Goal: Task Accomplishment & Management: Use online tool/utility

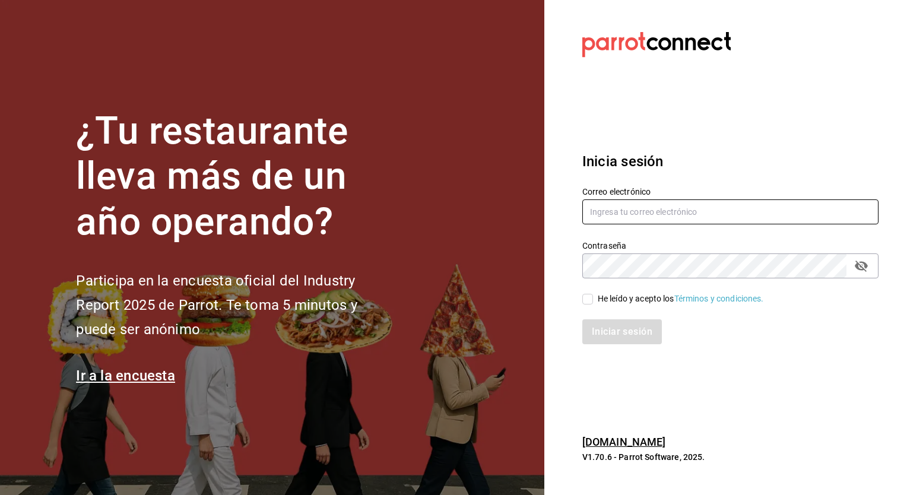
type input "[PERSON_NAME][EMAIL_ADDRESS][PERSON_NAME][DOMAIN_NAME]"
click at [589, 296] on input "He leído y acepto los Términos y condiciones." at bounding box center [588, 299] width 11 height 11
checkbox input "true"
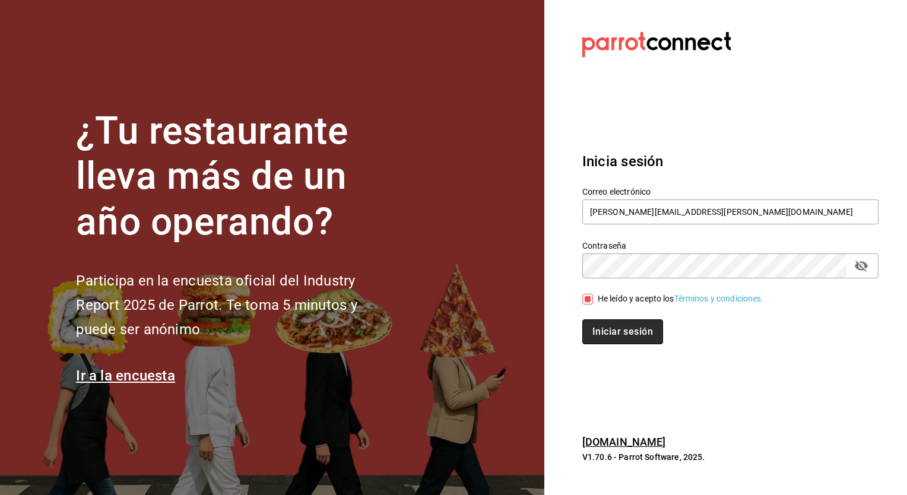
click at [610, 322] on button "Iniciar sesión" at bounding box center [623, 331] width 81 height 25
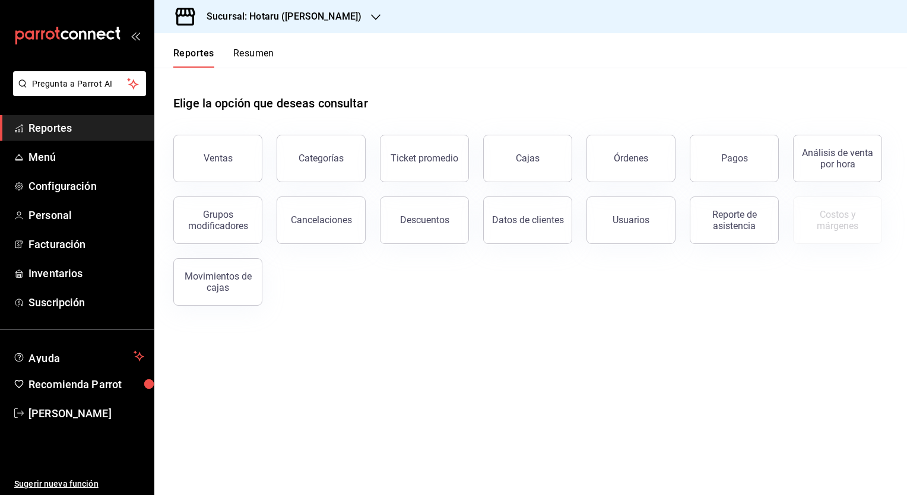
click at [300, 7] on div "Sucursal: Hotaru (Valle)" at bounding box center [274, 16] width 221 height 33
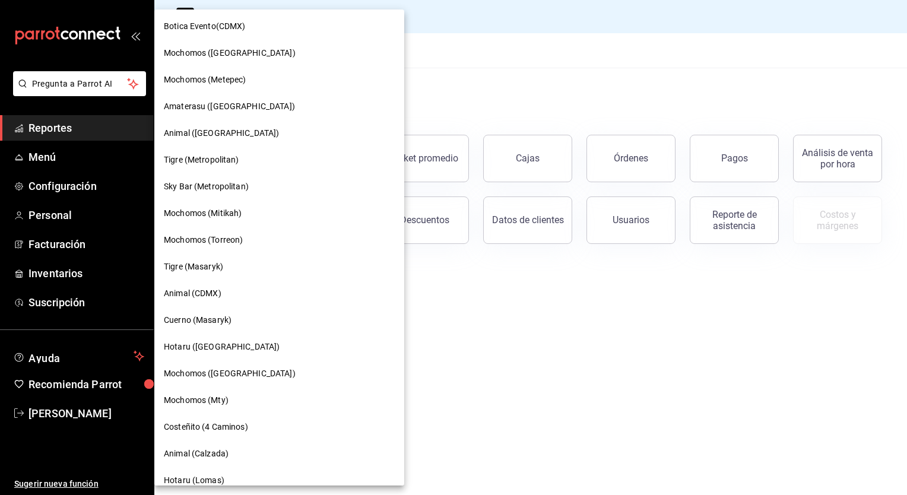
scroll to position [273, 0]
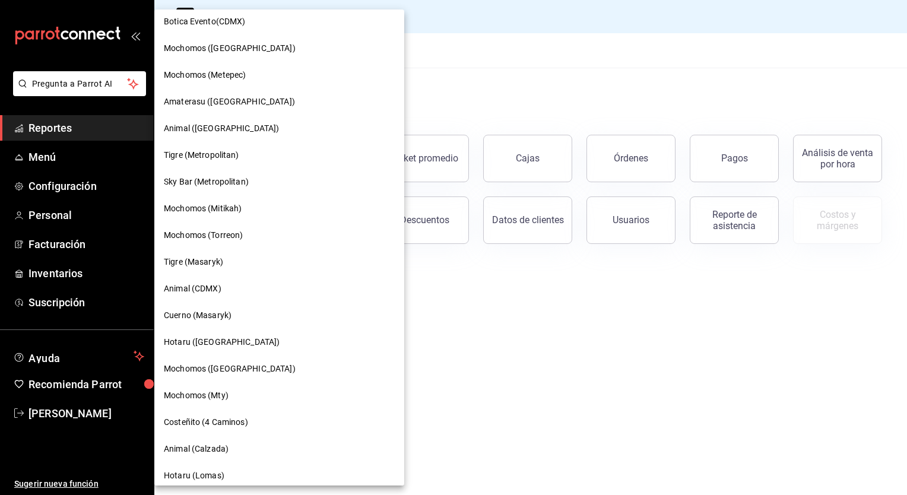
click at [230, 397] on div "Mochomos (Mty)" at bounding box center [279, 396] width 231 height 12
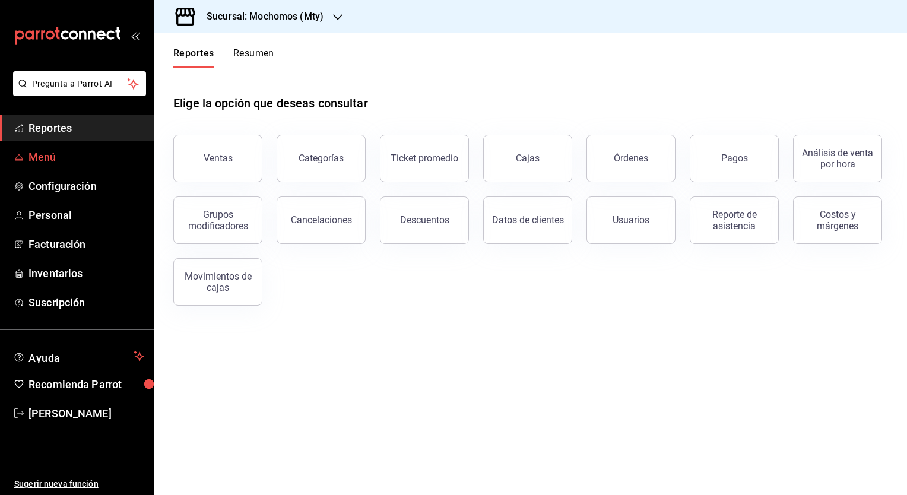
click at [51, 160] on span "Menú" at bounding box center [87, 157] width 116 height 16
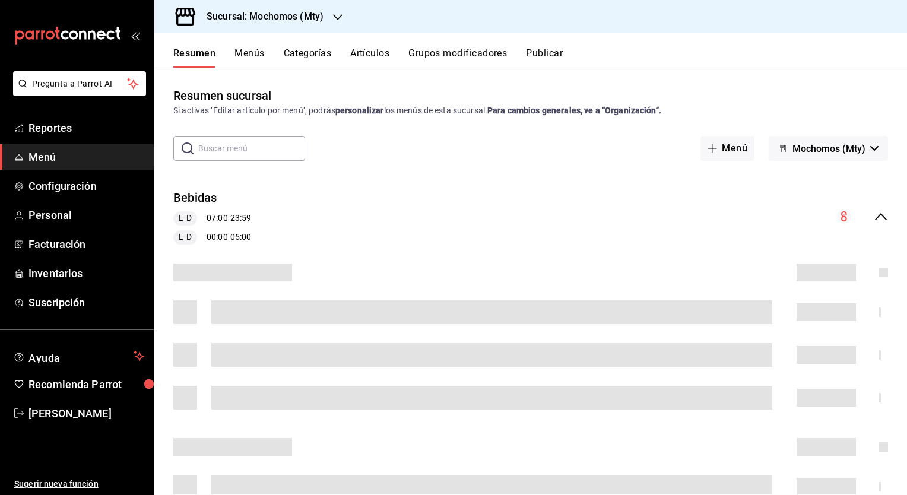
click at [459, 49] on button "Grupos modificadores" at bounding box center [458, 58] width 99 height 20
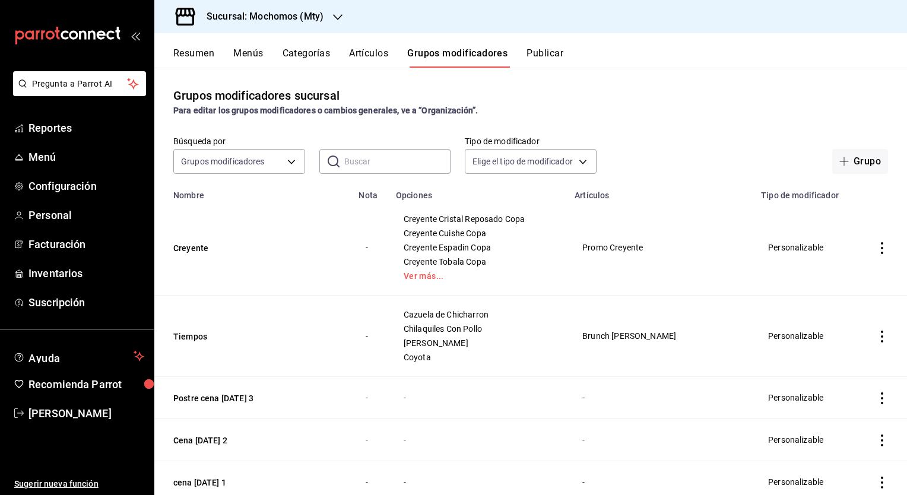
click at [367, 60] on button "Artículos" at bounding box center [368, 58] width 39 height 20
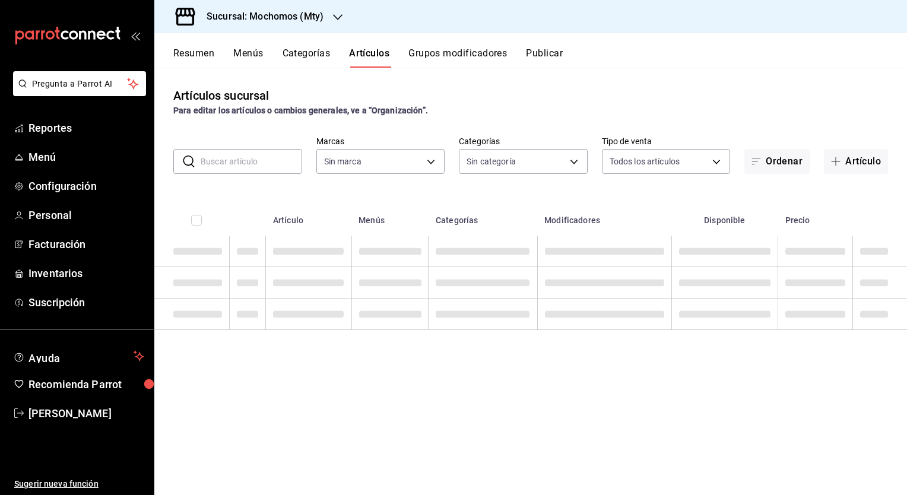
type input "b352ad34-a903-4246-b8b1-197398375429"
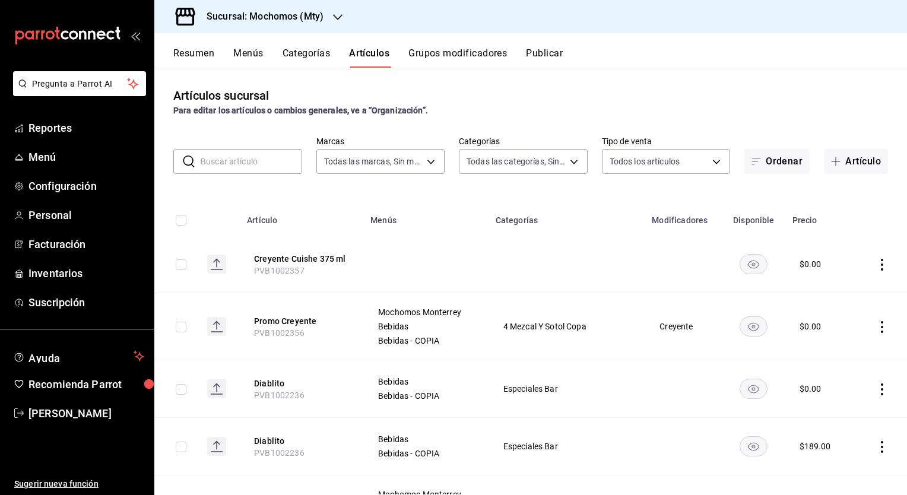
type input "ca062f0f-28a6-4a2e-835a-bf626b46f614,ff02f0f8-cf27-4ea8-b513-1d5c0356e4fc,aaf97…"
click at [268, 12] on h3 "Sucursal: Mochomos (Mty)" at bounding box center [260, 17] width 126 height 14
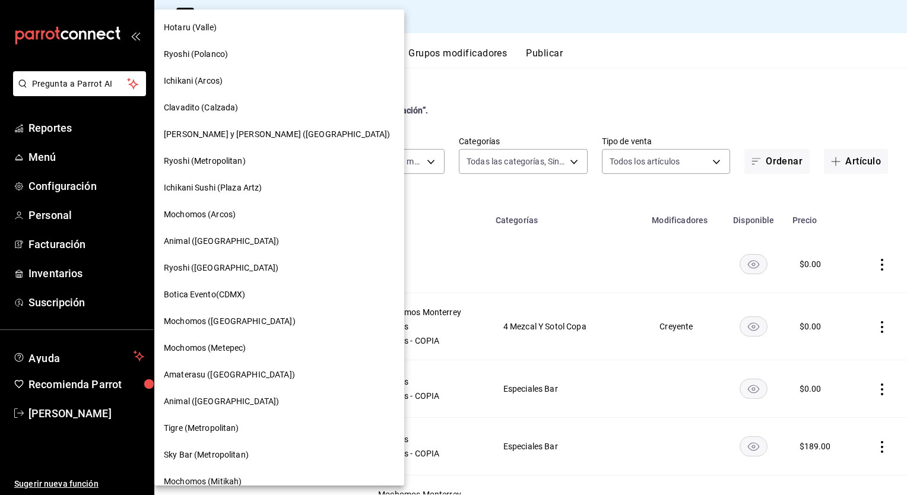
click at [205, 343] on span "Mochomos (Metepec)" at bounding box center [205, 348] width 82 height 12
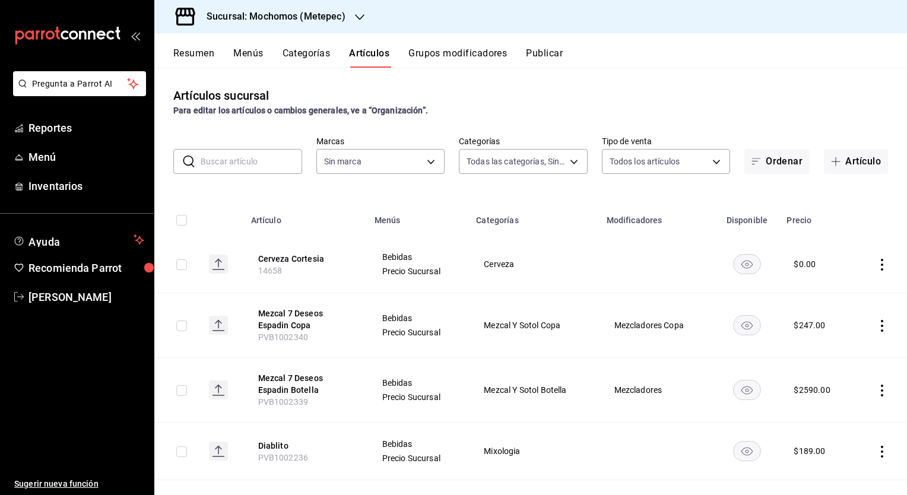
type input "c9cbc288-c827-488d-81f5-370afefb1912,46081463-7037-4dd2-a9ab-e56ff6a8fa7c,bf958…"
click at [248, 163] on input "text" at bounding box center [252, 162] width 102 height 24
type input "2365f74e-aa6b-4392-bdf2-72765591bddf"
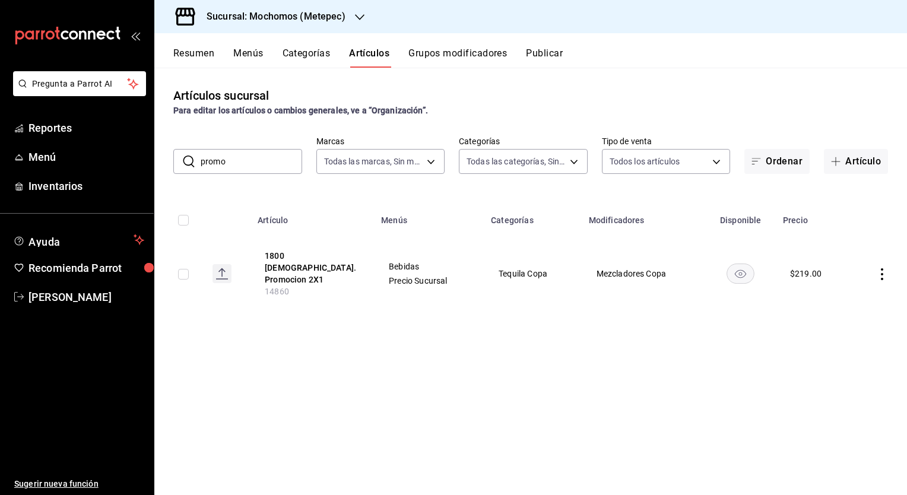
click at [468, 445] on div "Artículos sucursal Para editar los artículos o cambios generales, ve a “Organiz…" at bounding box center [530, 281] width 753 height 427
click at [258, 162] on input "promo" at bounding box center [252, 162] width 102 height 24
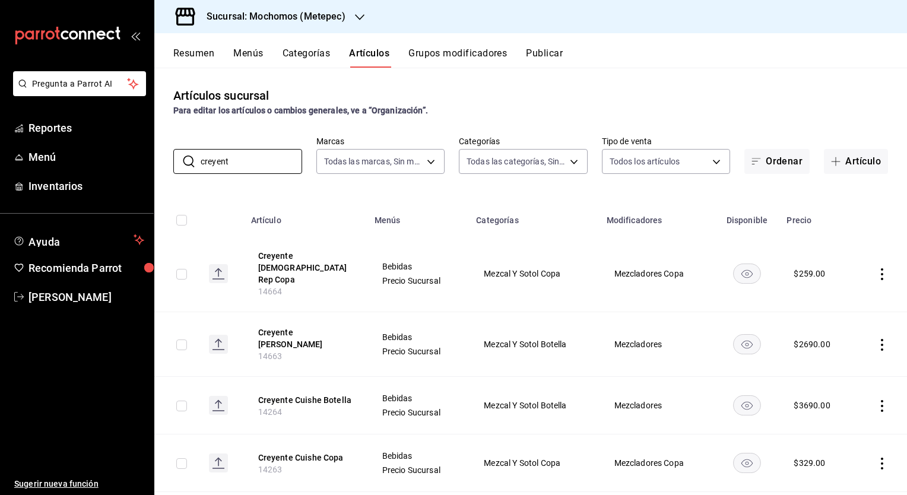
type input "creyent"
click at [625, 76] on div "Artículos sucursal Para editar los artículos o cambios generales, ve a “Organiz…" at bounding box center [530, 281] width 753 height 427
click at [276, 19] on h3 "Sucursal: Mochomos (Metepec)" at bounding box center [271, 17] width 148 height 14
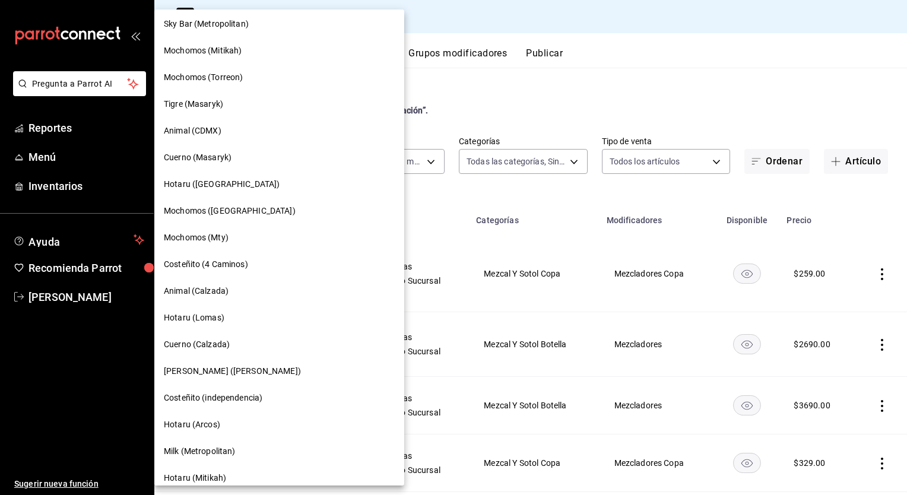
scroll to position [682, 0]
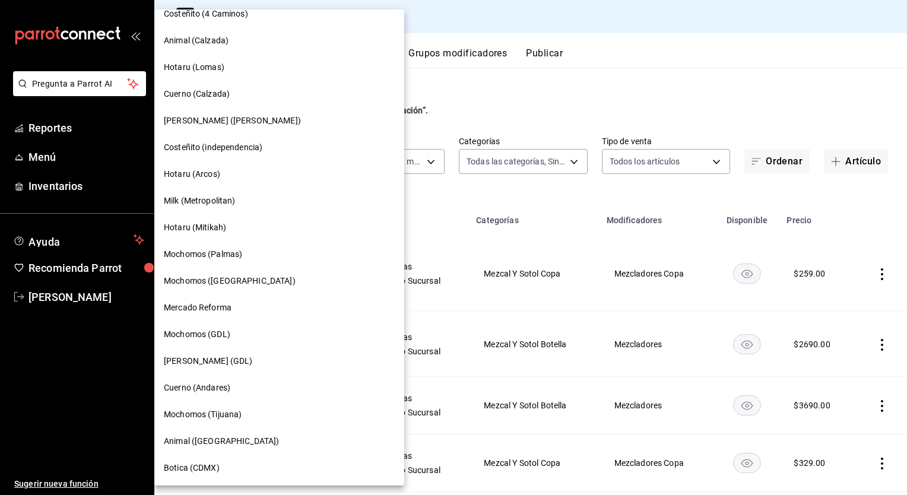
click at [204, 414] on span "Mochomos (Tijuana)" at bounding box center [203, 415] width 78 height 12
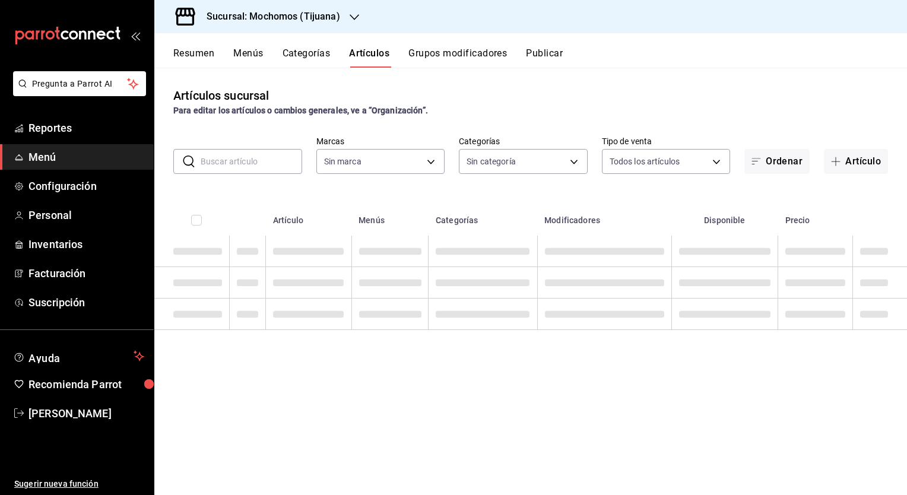
type input "d01c1a80-0c2c-4bb7-96a3-2750fe7e1a71,a374eb17-8ac6-42e7-8227-74a2ddfc174f,358d4…"
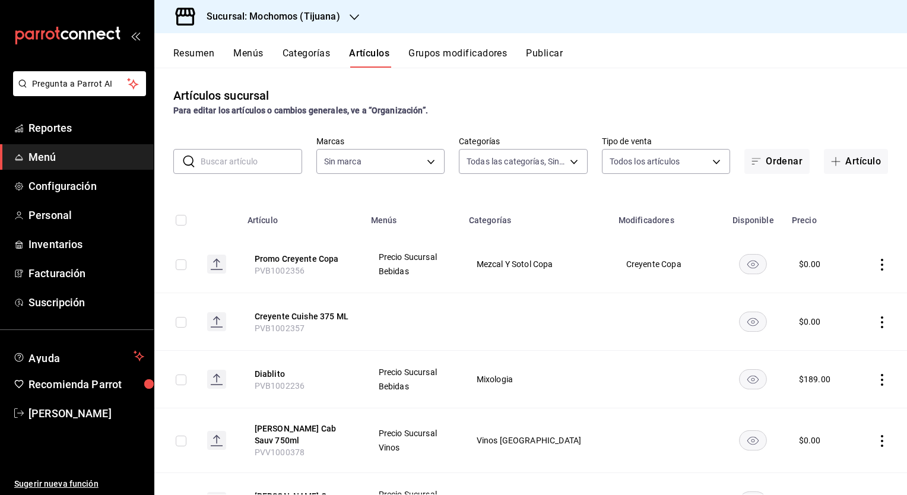
type input "c300ab0f-4e96-434a-ab79-9fec8b673c9f"
click at [321, 258] on button "Promo Creyente Copa" at bounding box center [302, 259] width 95 height 12
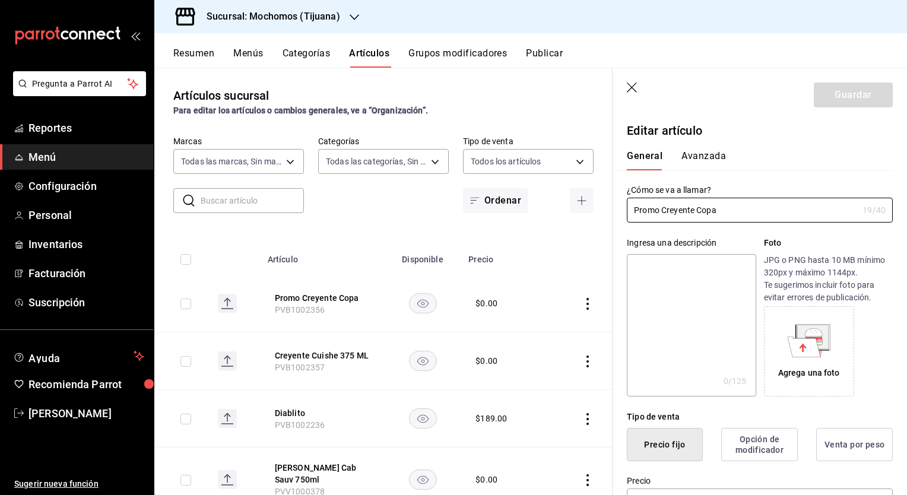
type input "$0.00"
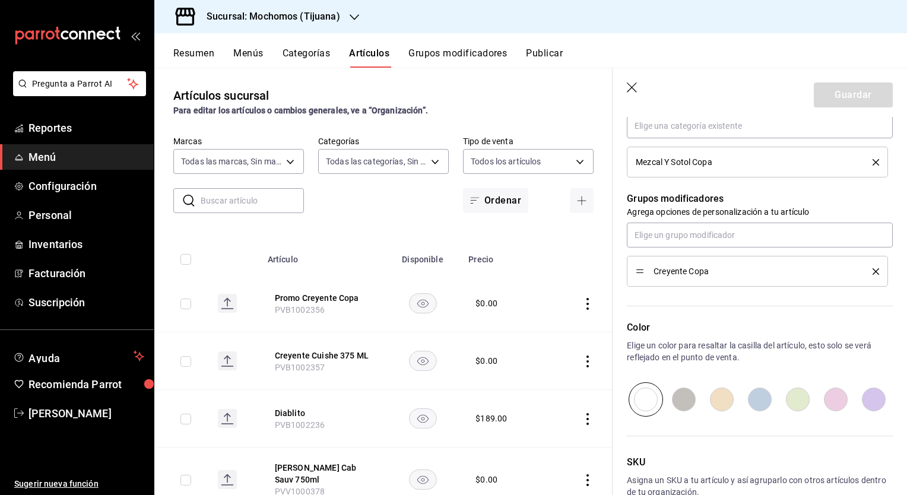
scroll to position [531, 0]
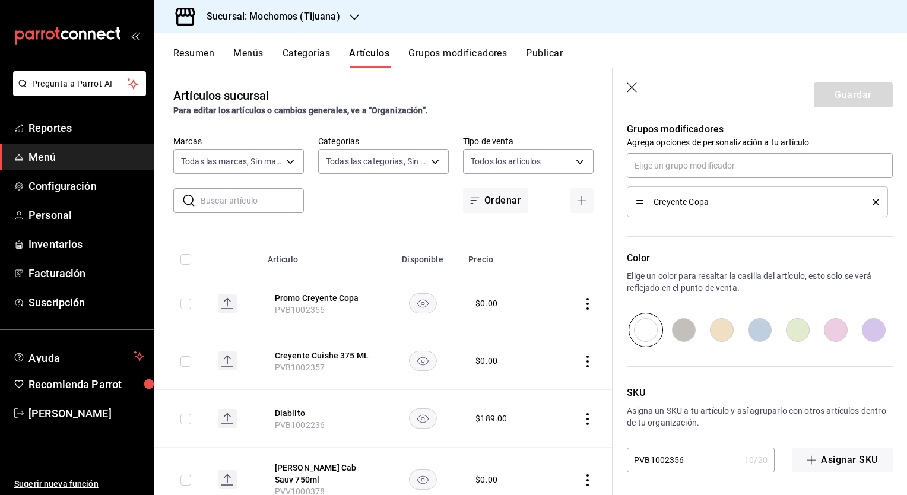
click at [635, 93] on icon "button" at bounding box center [633, 89] width 12 height 12
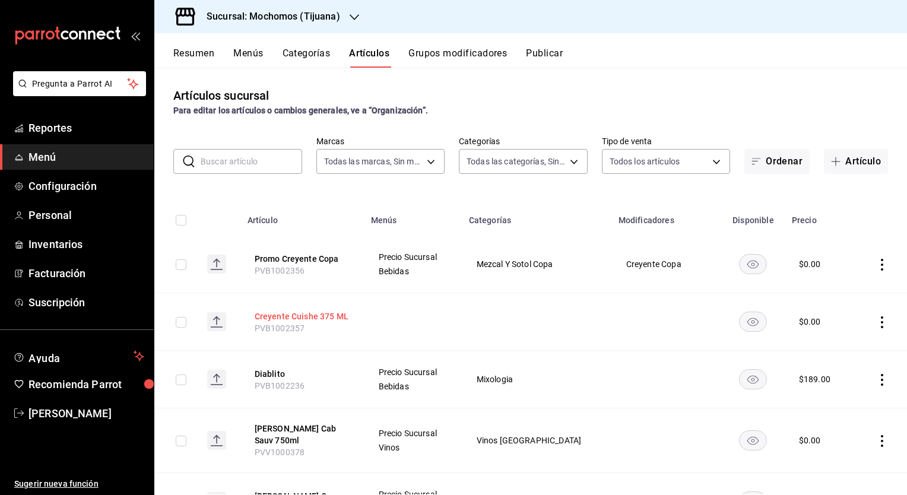
click at [344, 317] on button "Creyente Cuishe 375 ML" at bounding box center [302, 317] width 95 height 12
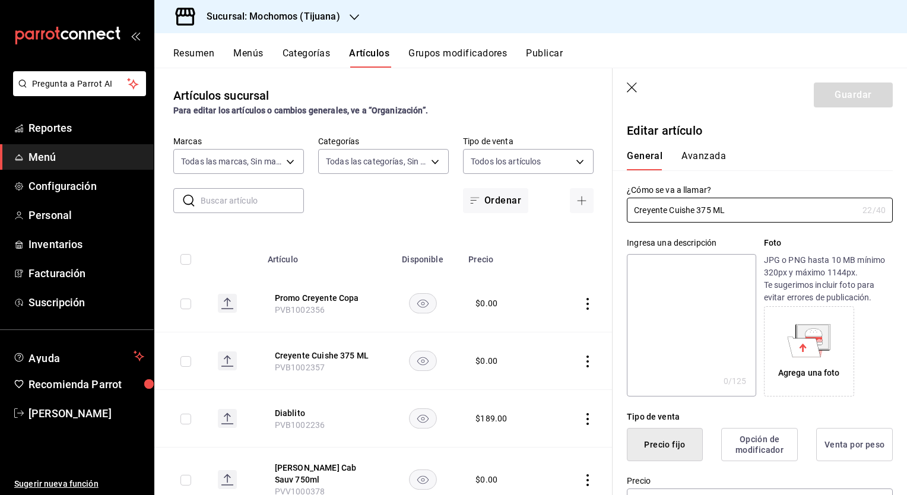
type input "$0.00"
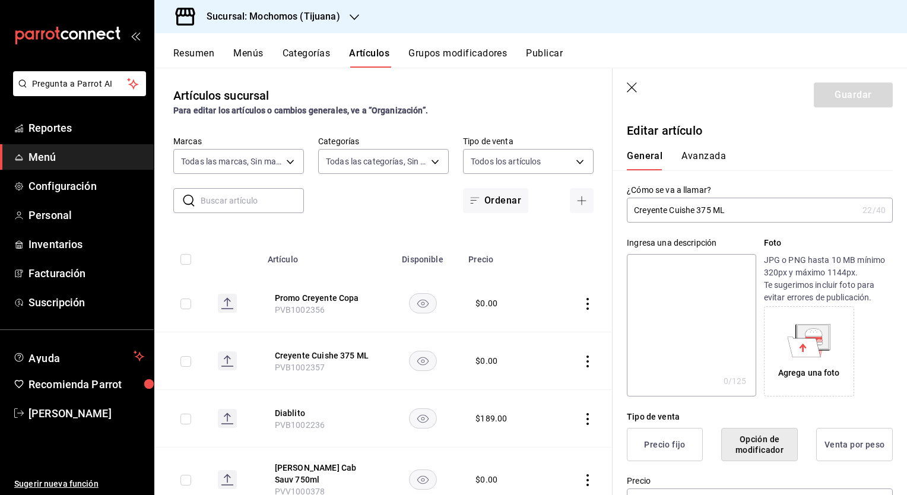
click at [631, 87] on icon "button" at bounding box center [632, 88] width 10 height 10
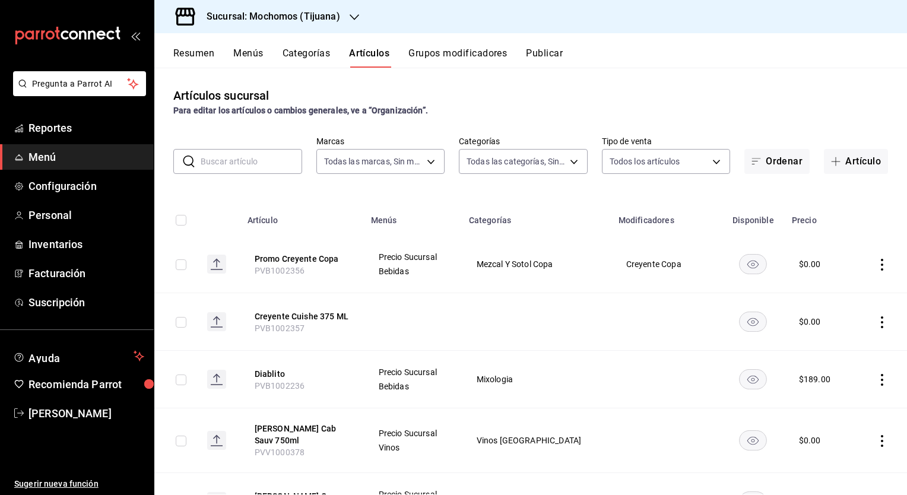
click at [496, 51] on button "Grupos modificadores" at bounding box center [458, 58] width 99 height 20
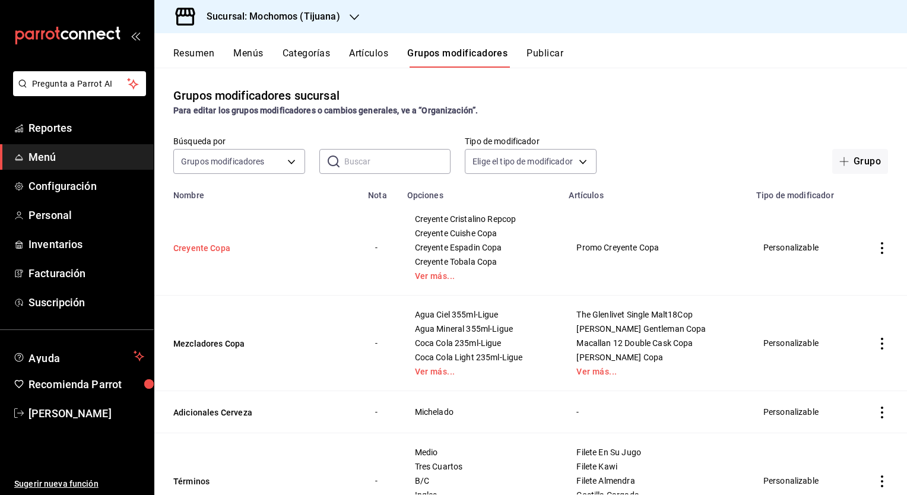
click at [192, 246] on button "Creyente Copa" at bounding box center [244, 248] width 143 height 12
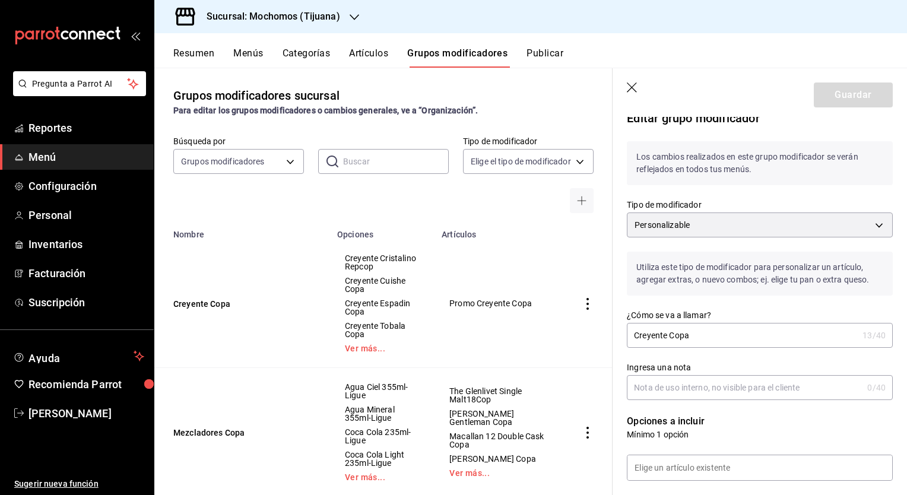
scroll to position [3, 0]
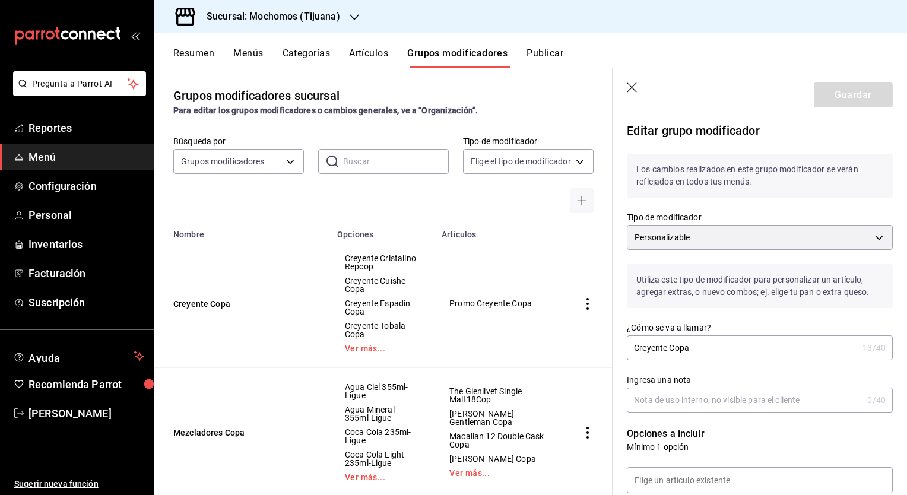
click at [628, 85] on icon "button" at bounding box center [633, 89] width 12 height 12
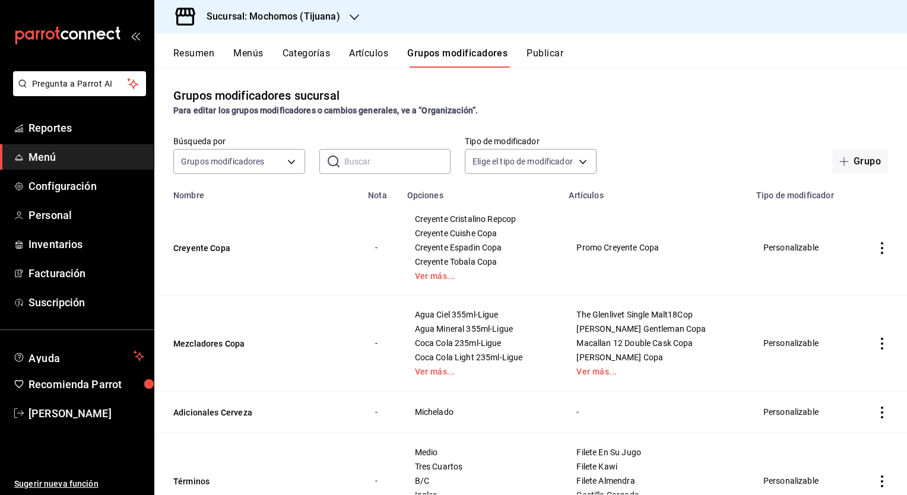
click at [327, 18] on h3 "Sucursal: Mochomos (Tijuana)" at bounding box center [268, 17] width 143 height 14
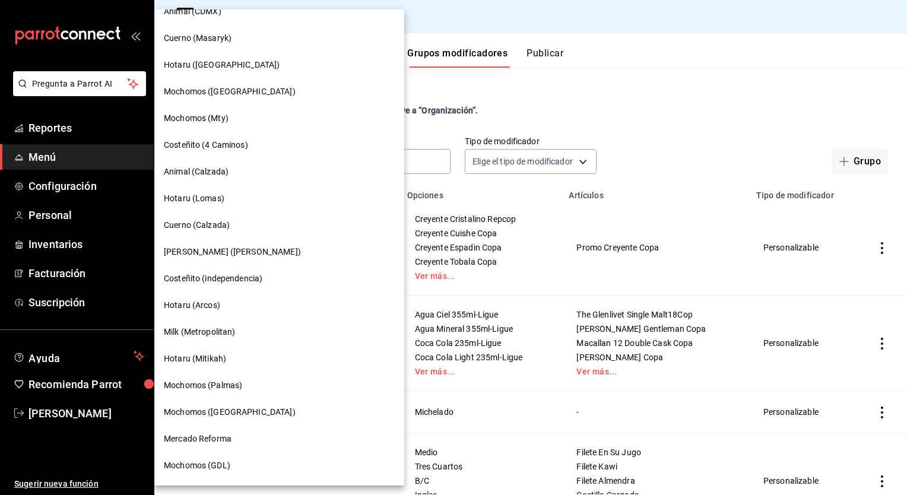
scroll to position [682, 0]
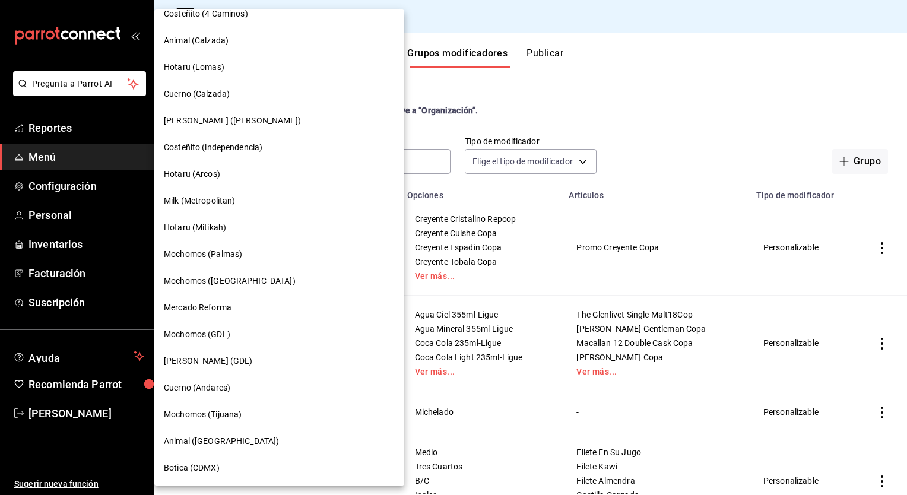
click at [221, 334] on span "Mochomos (GDL)" at bounding box center [197, 334] width 67 height 12
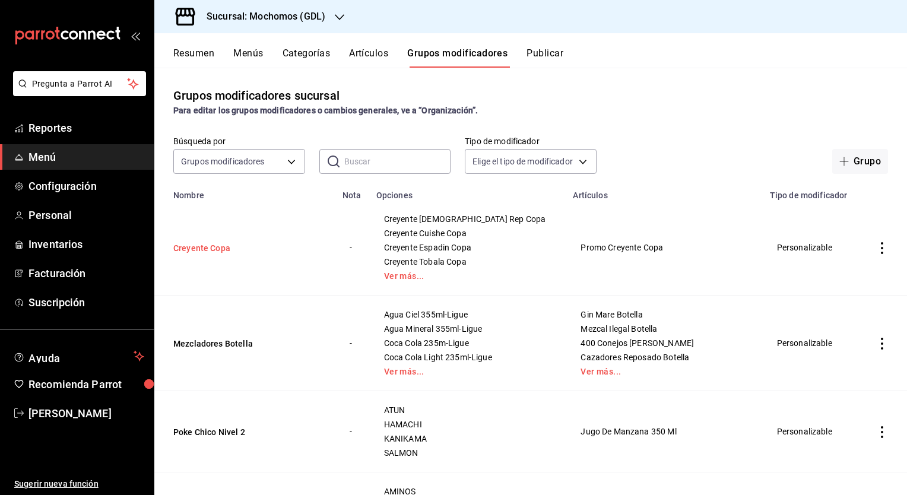
click at [217, 246] on button "Creyente Copa" at bounding box center [244, 248] width 143 height 12
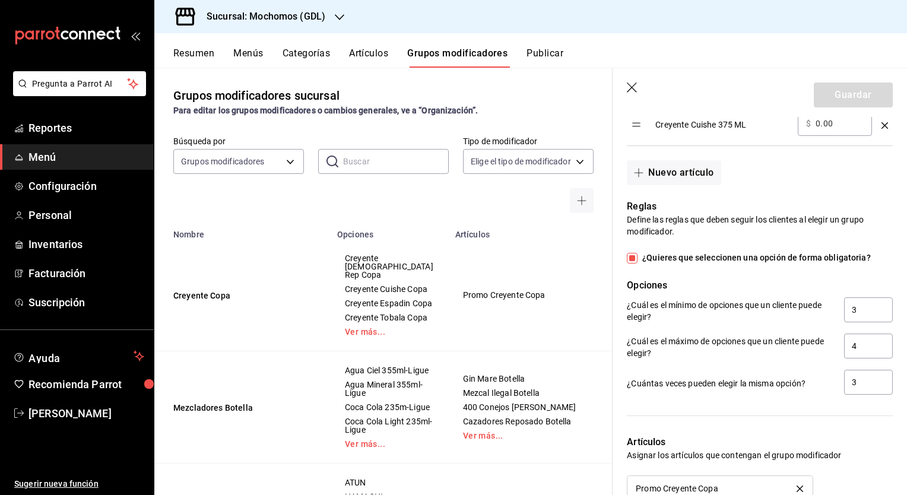
scroll to position [798, 0]
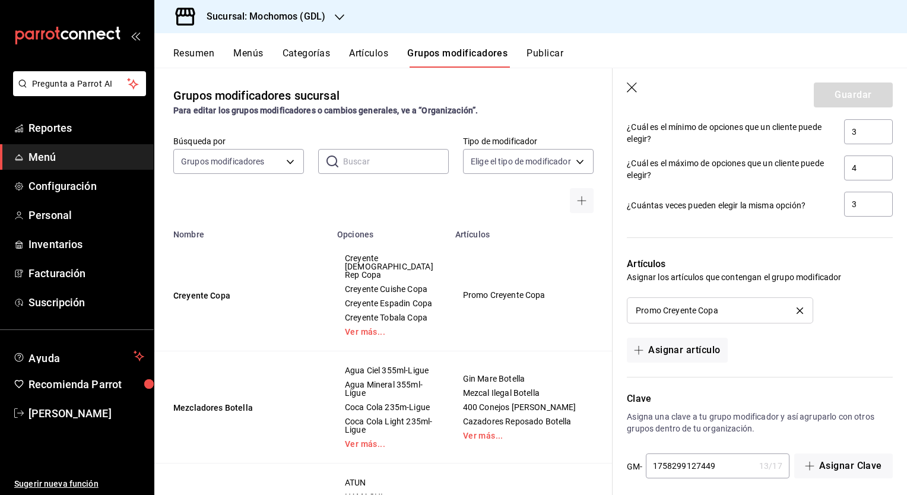
click at [630, 88] on icon "button" at bounding box center [633, 89] width 12 height 12
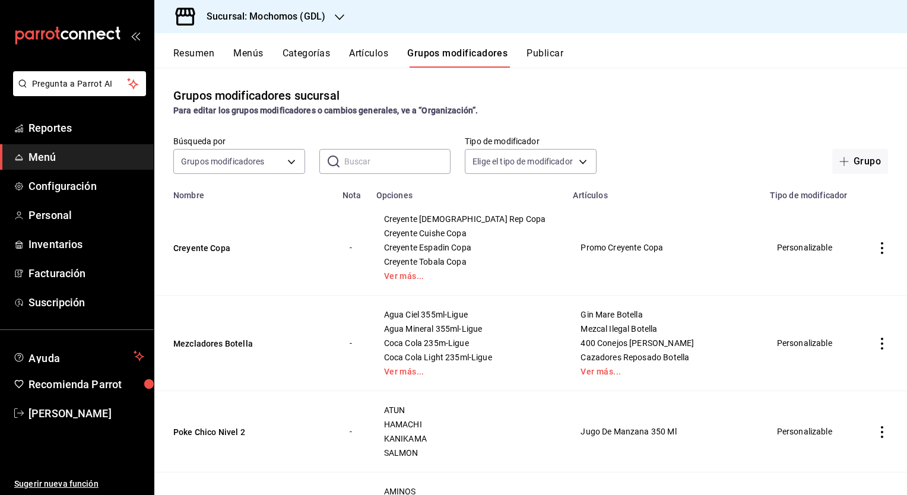
click at [375, 58] on button "Artículos" at bounding box center [368, 58] width 39 height 20
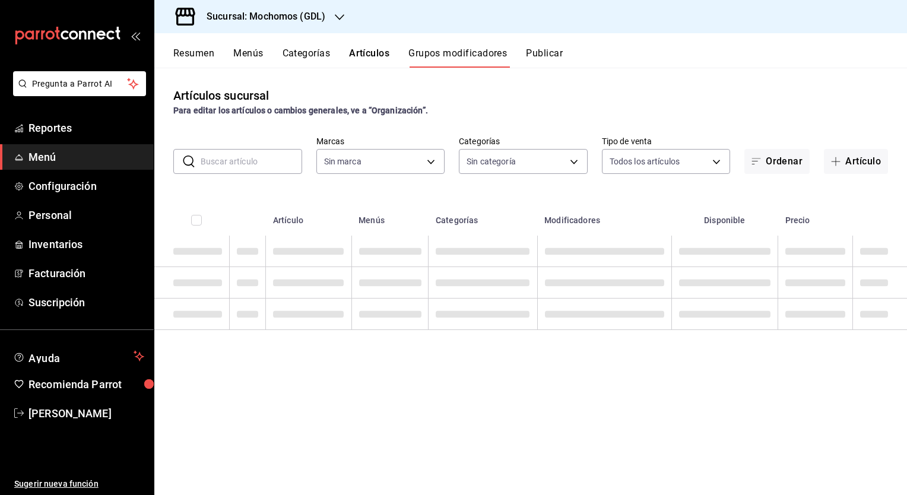
type input "36c25d4a-7cb0-456c-a434-e981d54830bc,9cac9703-0c5a-4d8b-addd-5b6b571d65b9"
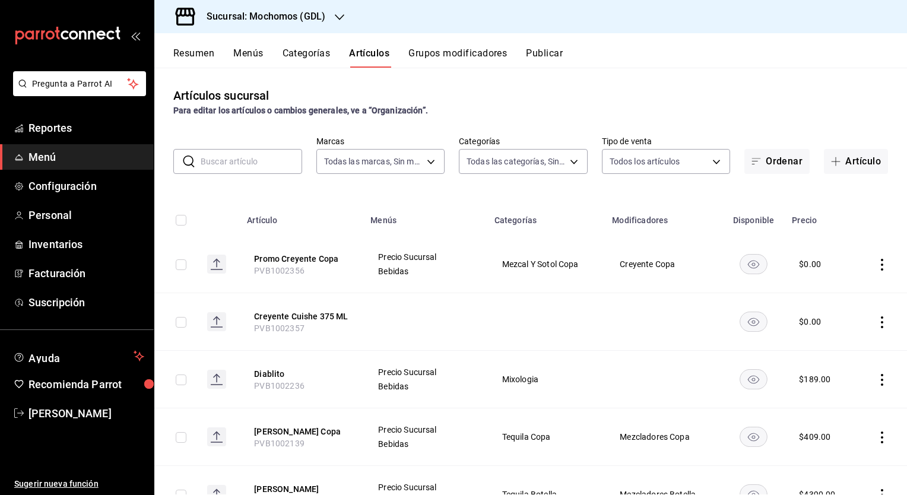
type input "c0db8a99-aef8-4e9c-862d-72763fc5d605,0e6da5ad-e1ed-4623-8a7f-4db137866549,4ba6e…"
click at [316, 7] on div "Sucursal: Mochomos (GDL)" at bounding box center [256, 16] width 185 height 33
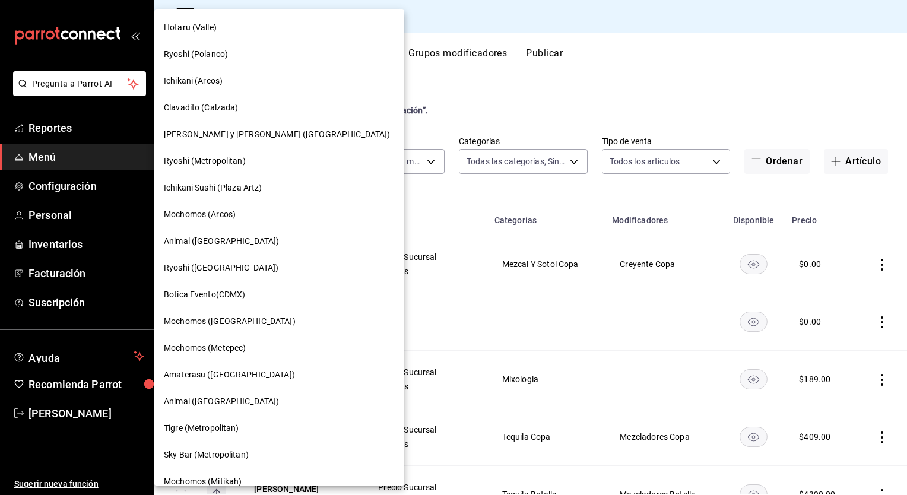
click at [496, 93] on div at bounding box center [453, 247] width 907 height 495
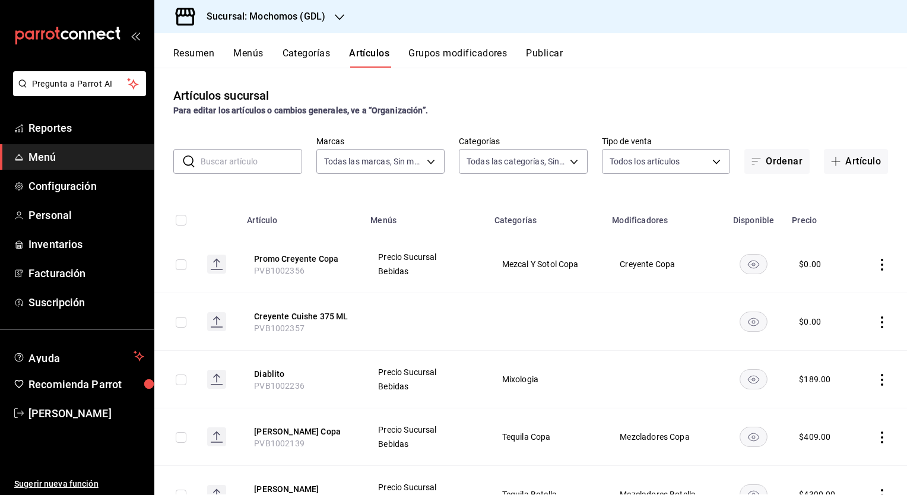
click at [316, 20] on h3 "Sucursal: Mochomos (GDL)" at bounding box center [261, 17] width 128 height 14
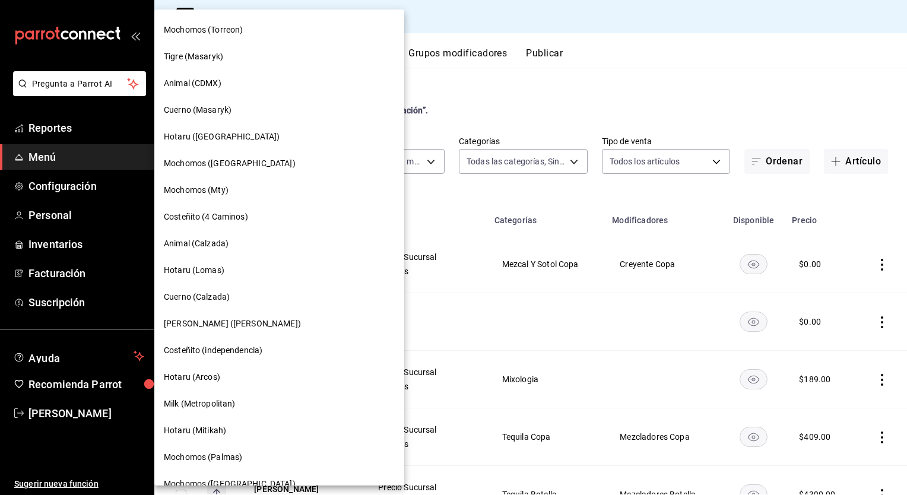
scroll to position [479, 0]
click at [197, 372] on span "Hotaru (Arcos)" at bounding box center [192, 377] width 56 height 12
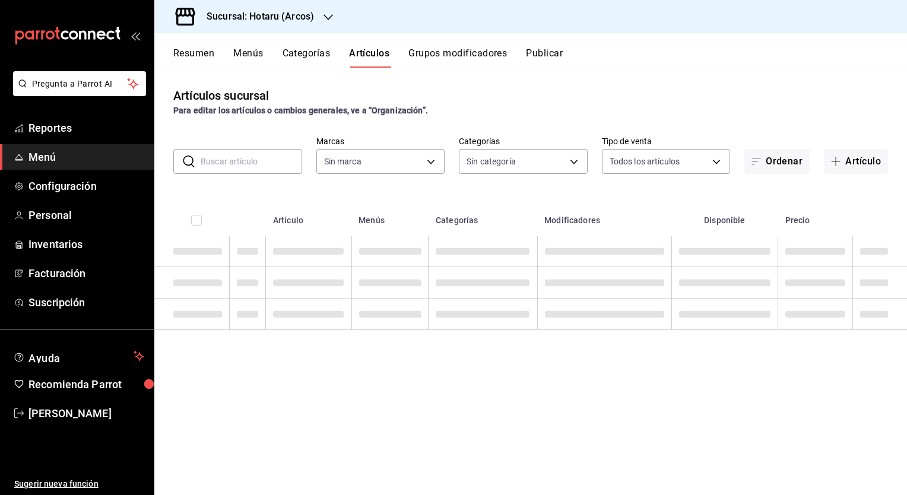
type input "63fd3758-a1b5-4c03-9065-df3279ac1636,22e90613-d08a-4757-a76e-a905fd2e086b,00e97…"
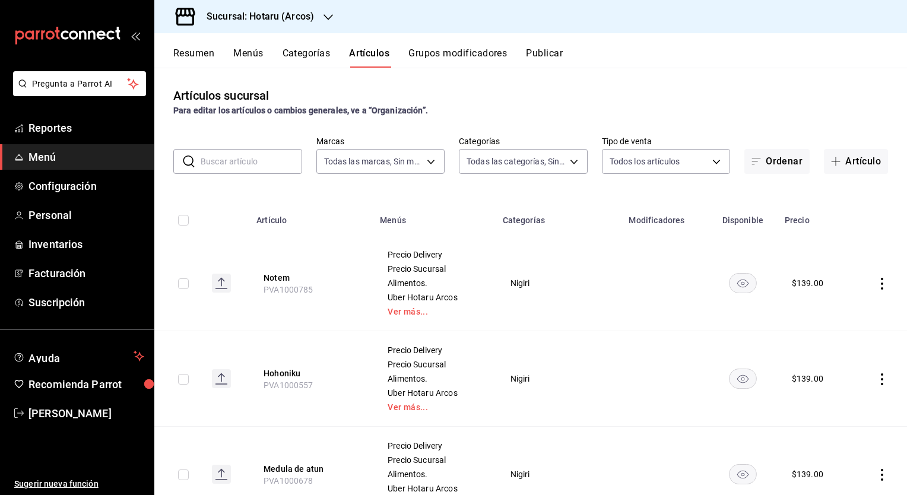
type input "776622e4-7a05-47c6-ac4f-288bb23805c5,088c5992-2a6a-49aa-a30a-79c682d9baec,18867…"
click at [49, 131] on span "Reportes" at bounding box center [87, 128] width 116 height 16
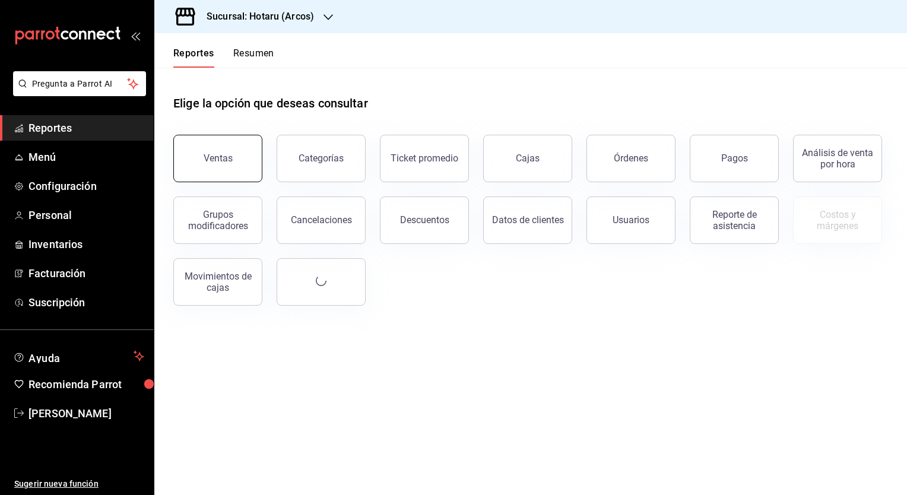
click at [238, 172] on button "Ventas" at bounding box center [217, 159] width 89 height 48
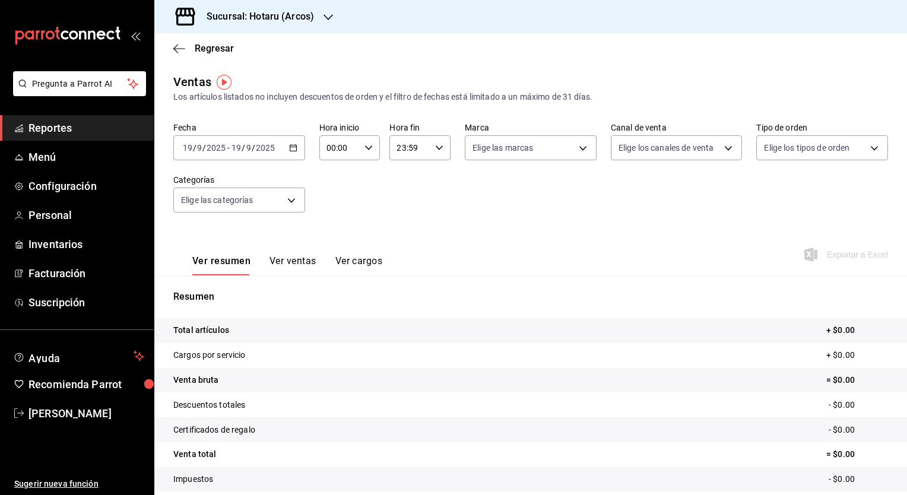
click at [292, 148] on icon "button" at bounding box center [293, 148] width 8 height 8
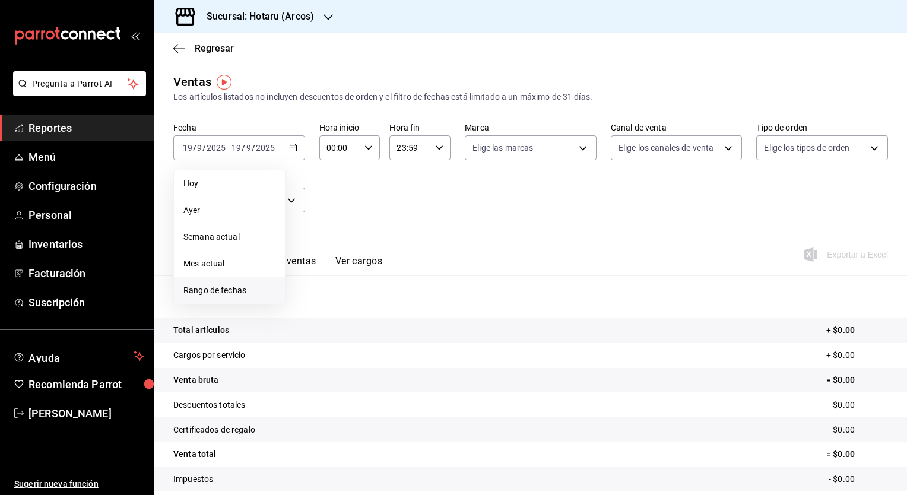
click at [232, 291] on span "Rango de fechas" at bounding box center [229, 290] width 92 height 12
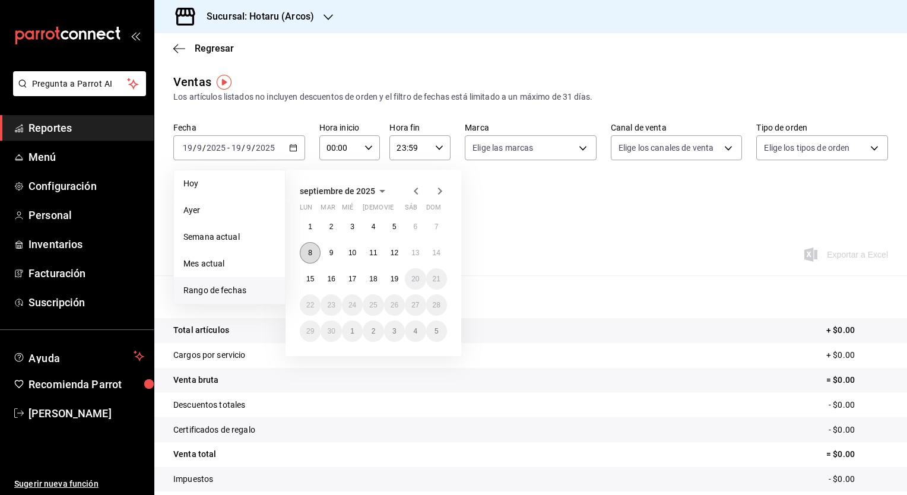
click at [309, 253] on abbr "8" at bounding box center [310, 253] width 4 height 8
click at [309, 272] on button "15" at bounding box center [310, 278] width 21 height 21
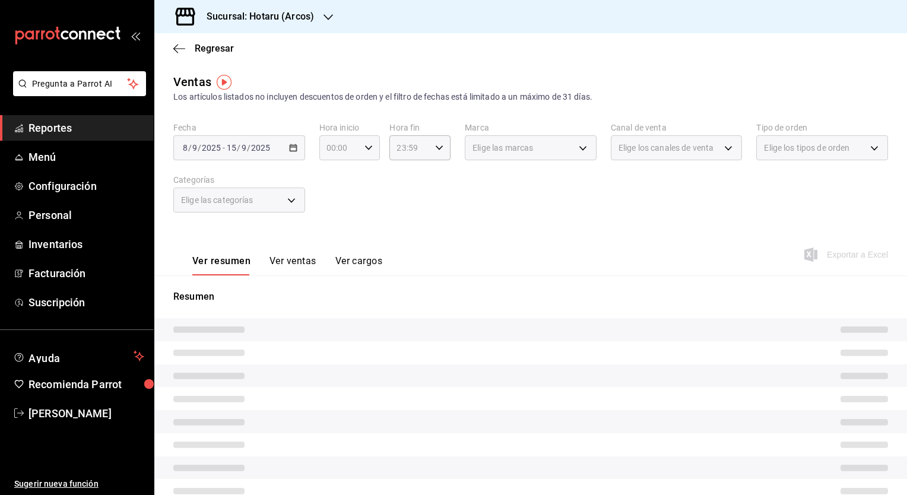
click at [365, 148] on icon "button" at bounding box center [369, 148] width 8 height 8
click at [333, 235] on span "05" at bounding box center [332, 238] width 11 height 10
type input "05:00"
click at [357, 180] on span "00" at bounding box center [362, 178] width 11 height 10
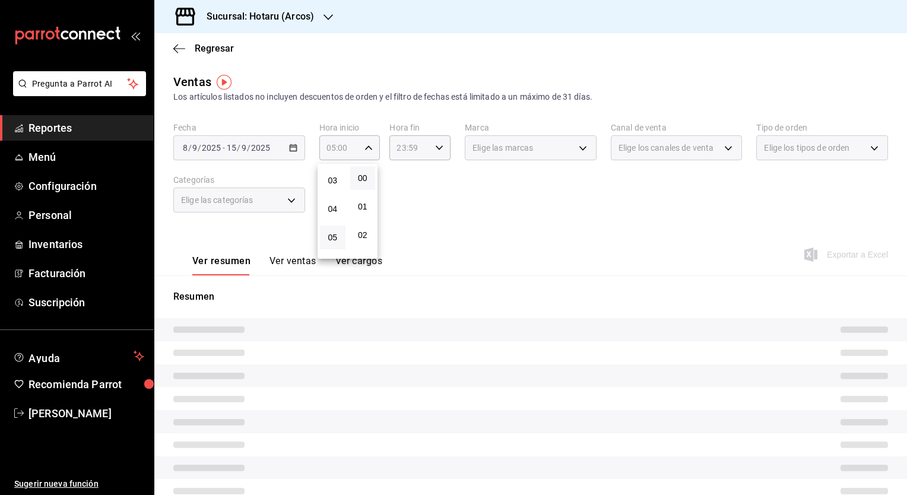
click at [430, 154] on div at bounding box center [453, 247] width 907 height 495
click at [428, 141] on div "23:59 Hora fin" at bounding box center [420, 147] width 61 height 25
click at [403, 195] on span "05" at bounding box center [402, 196] width 11 height 10
click at [433, 178] on span "00" at bounding box center [432, 178] width 11 height 10
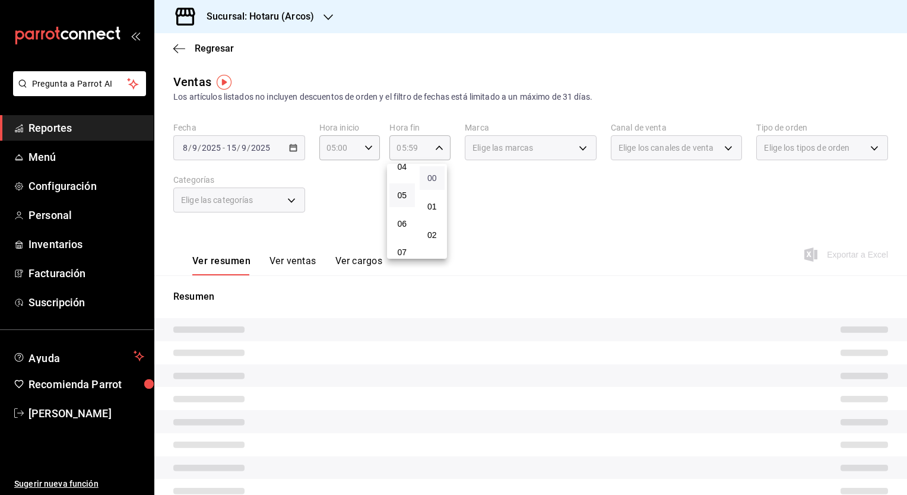
type input "05:00"
click at [518, 196] on div at bounding box center [453, 247] width 907 height 495
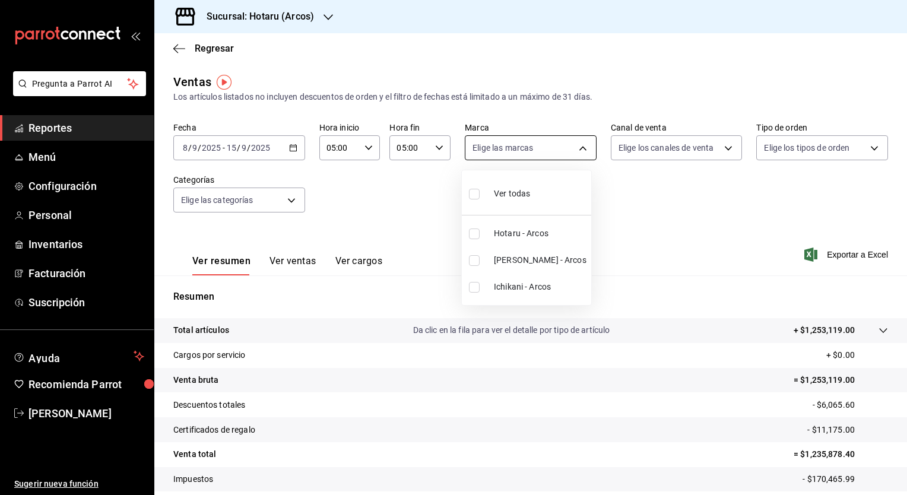
click at [564, 141] on body "Pregunta a Parrot AI Reportes Menú Configuración Personal Inventarios Facturaci…" at bounding box center [453, 247] width 907 height 495
click at [485, 192] on div "Ver todas" at bounding box center [499, 193] width 61 height 26
type input "63fd3758-a1b5-4c03-9065-df3279ac1636,22e90613-d08a-4757-a76e-a905fd2e086b,00e97…"
checkbox input "true"
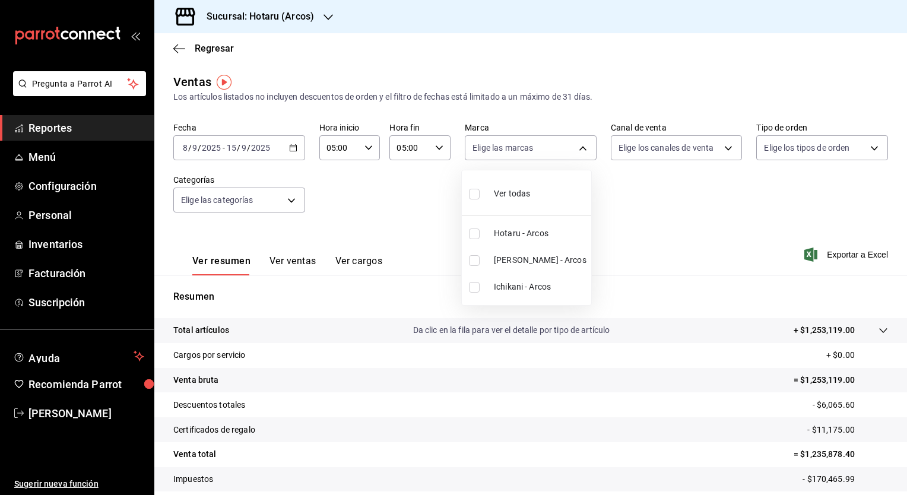
checkbox input "true"
click at [656, 201] on div at bounding box center [453, 247] width 907 height 495
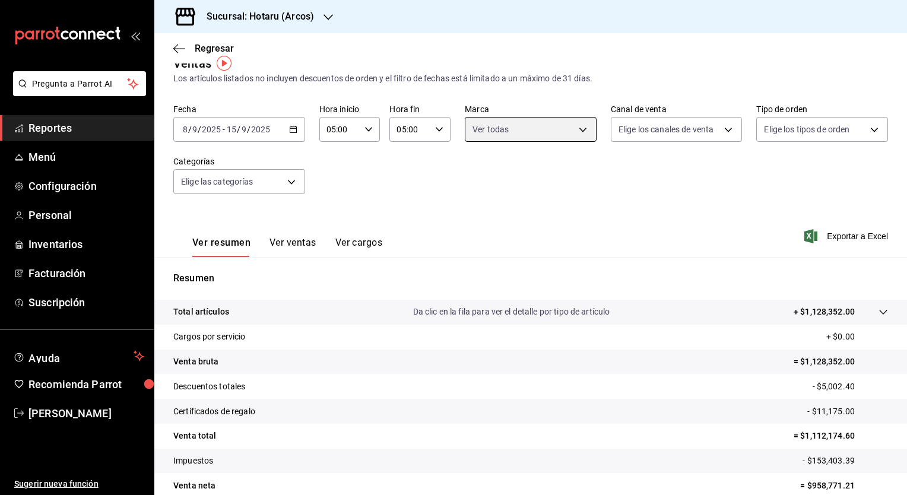
scroll to position [19, 0]
click at [825, 233] on span "Exportar a Excel" at bounding box center [847, 236] width 81 height 14
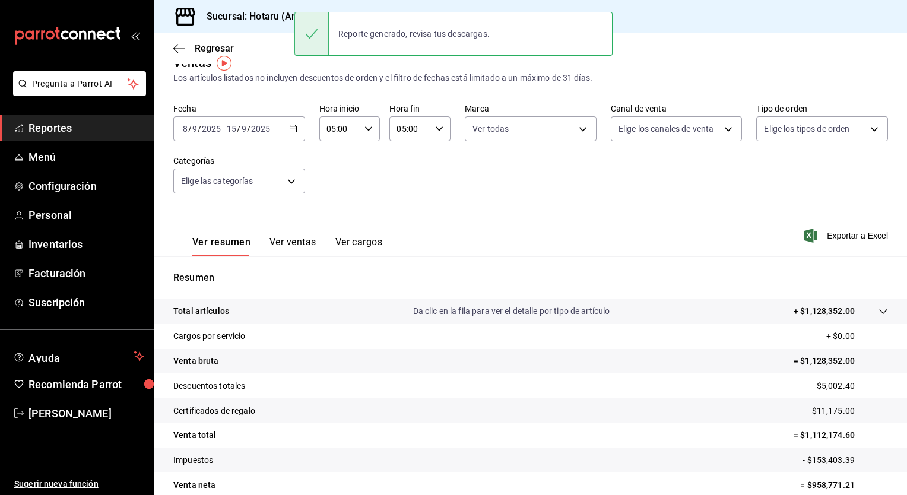
click at [258, 13] on h3 "Sucursal: Hotaru (Arcos)" at bounding box center [255, 17] width 117 height 14
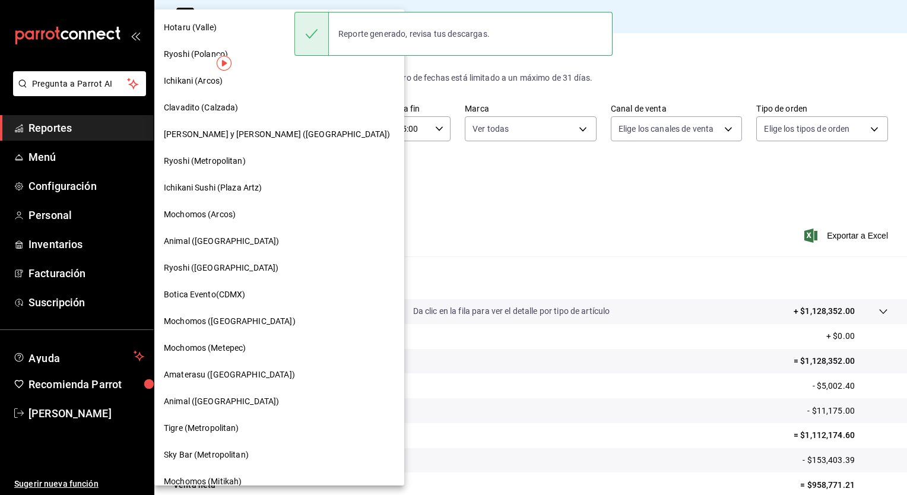
click at [434, 210] on div at bounding box center [453, 247] width 907 height 495
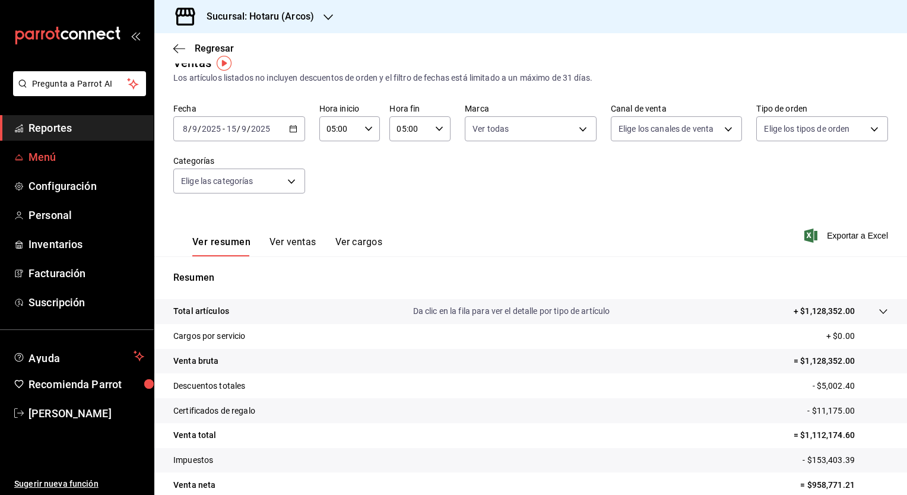
click at [50, 150] on span "Menú" at bounding box center [87, 157] width 116 height 16
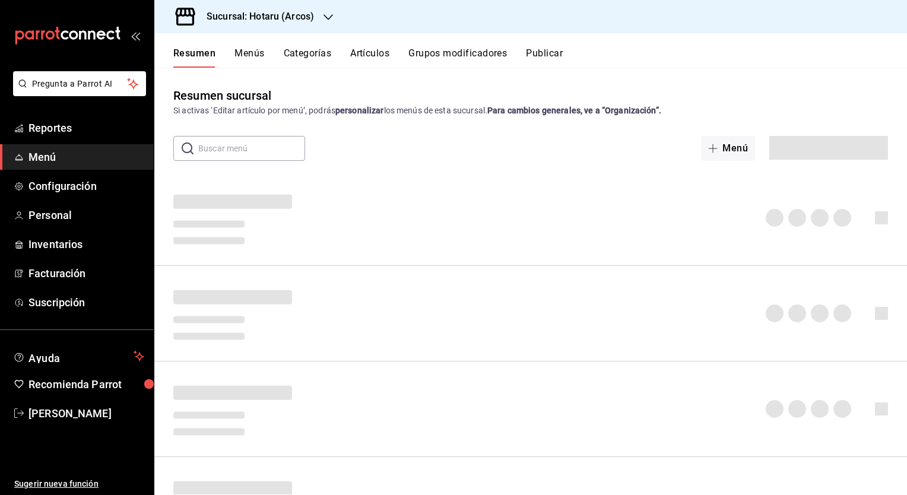
click at [379, 51] on button "Artículos" at bounding box center [369, 58] width 39 height 20
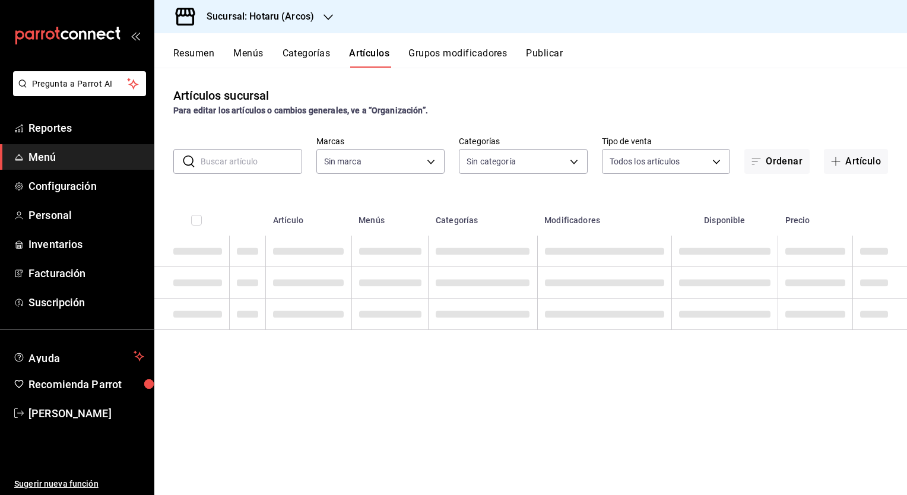
type input "63fd3758-a1b5-4c03-9065-df3279ac1636,22e90613-d08a-4757-a76e-a905fd2e086b,00e97…"
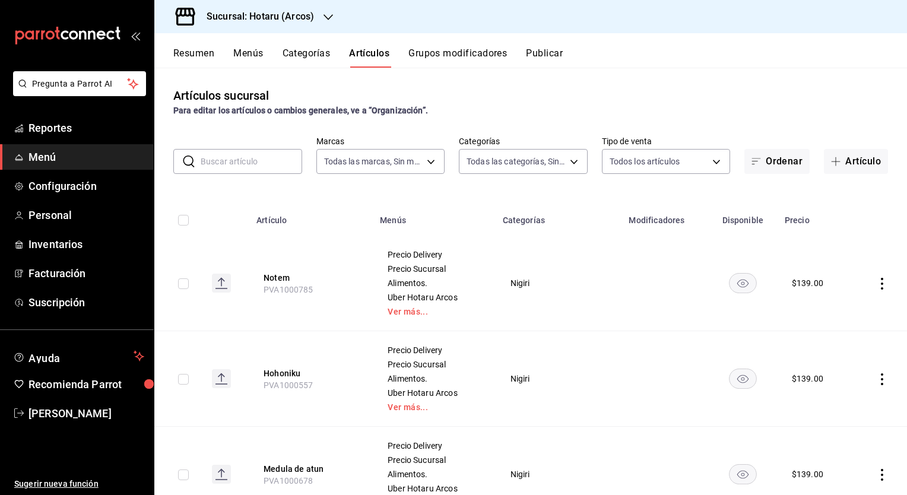
type input "776622e4-7a05-47c6-ac4f-288bb23805c5,088c5992-2a6a-49aa-a30a-79c682d9baec,18867…"
click at [256, 170] on input "text" at bounding box center [252, 162] width 102 height 24
paste input "10057"
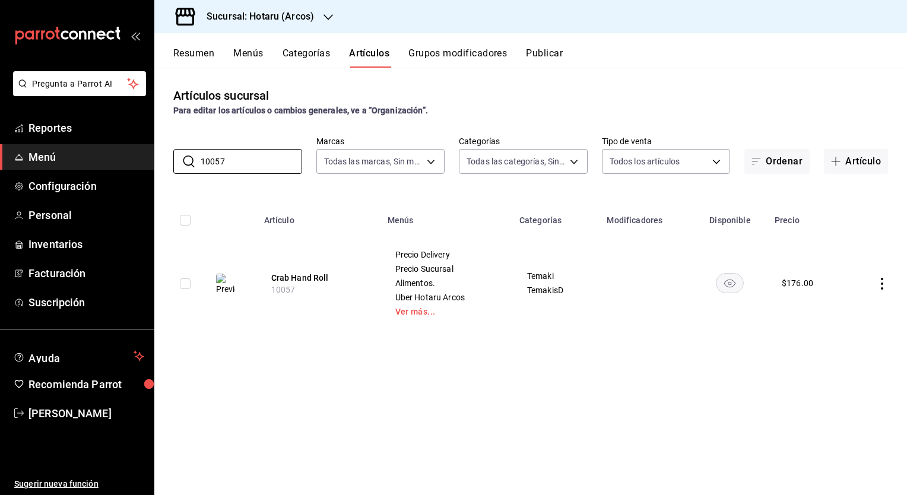
type input "10057"
click at [306, 23] on h3 "Sucursal: Hotaru (Arcos)" at bounding box center [255, 17] width 117 height 14
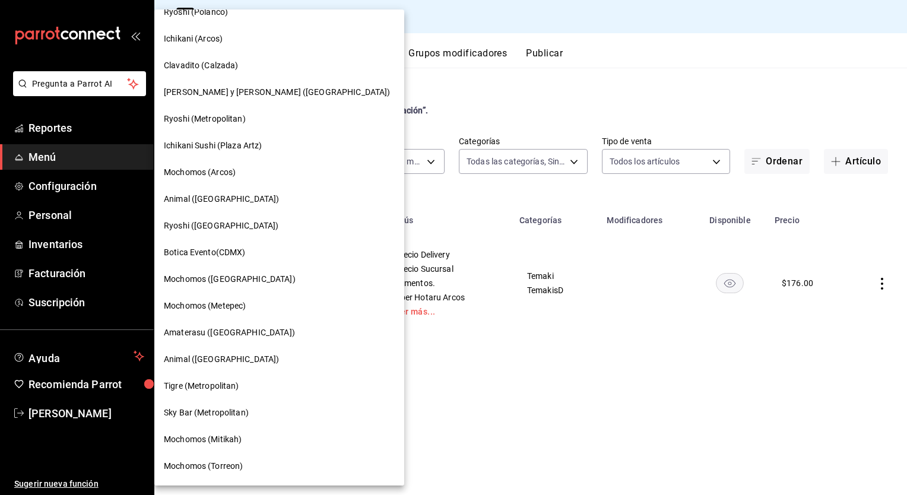
scroll to position [43, 0]
click at [203, 389] on span "Tigre (Metropolitan)" at bounding box center [201, 385] width 75 height 12
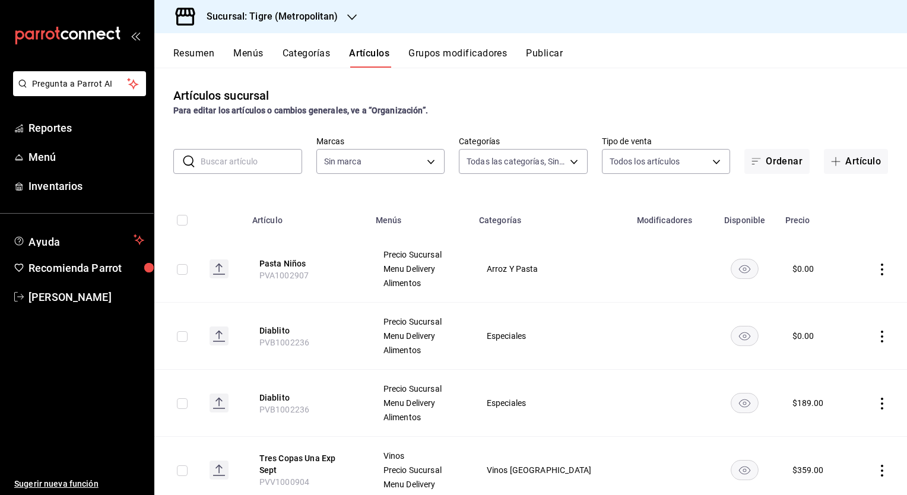
type input "95de3a49-3e71-4222-9a00-2b077991daeb,0ce31c32-a5a6-498b-be74-31ce48fb35ae,30be1…"
type input "d2a20516-989b-40fe-838d-c8b0b31ef0ff"
click at [54, 129] on span "Reportes" at bounding box center [87, 128] width 116 height 16
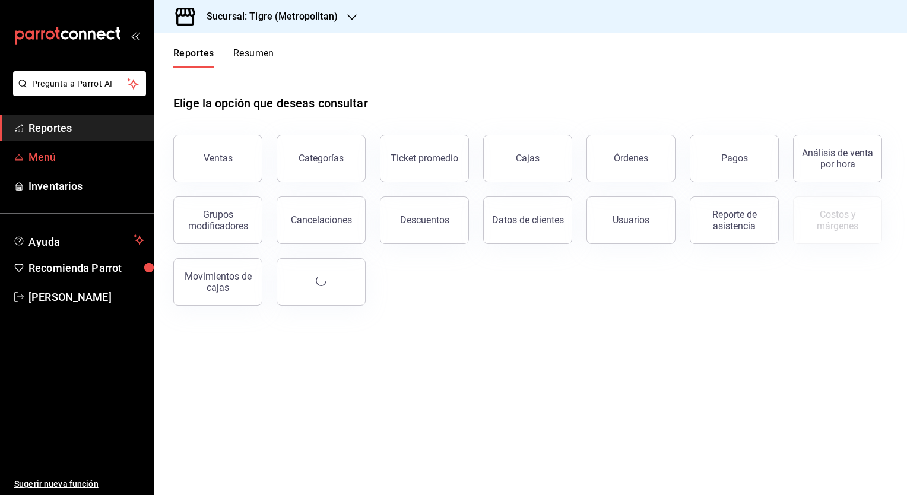
click at [50, 158] on span "Menú" at bounding box center [87, 157] width 116 height 16
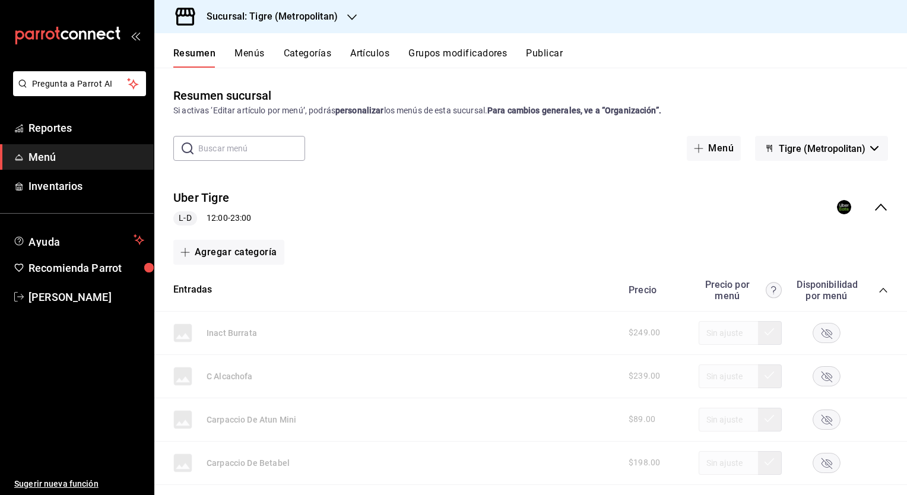
click at [254, 50] on button "Menús" at bounding box center [250, 58] width 30 height 20
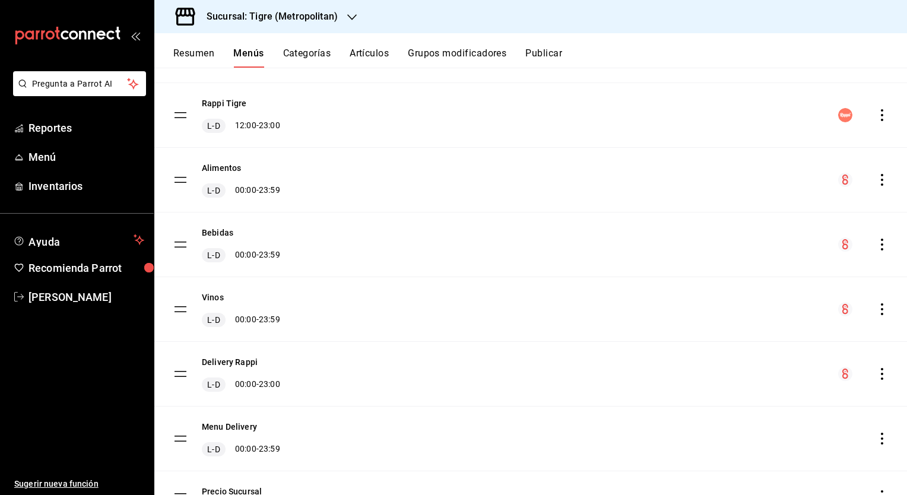
scroll to position [152, 0]
click at [876, 177] on icon "actions" at bounding box center [882, 180] width 12 height 12
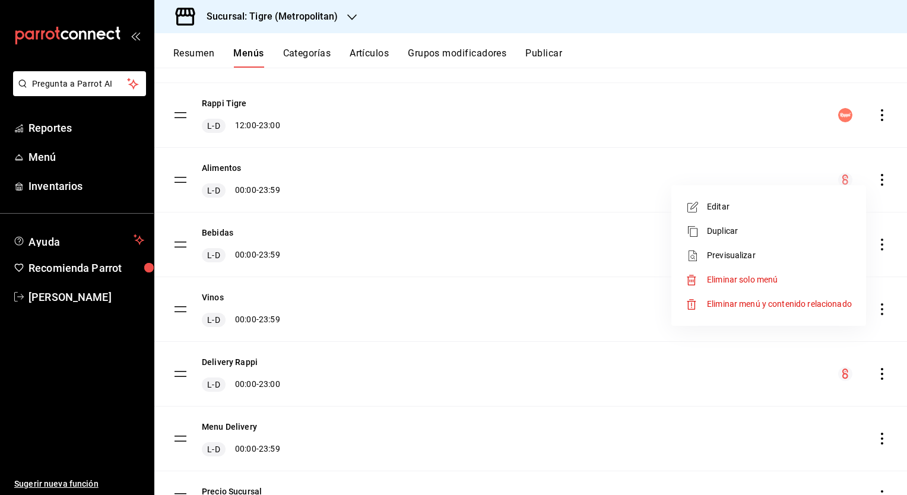
click at [748, 249] on span "Previsualizar" at bounding box center [779, 255] width 145 height 12
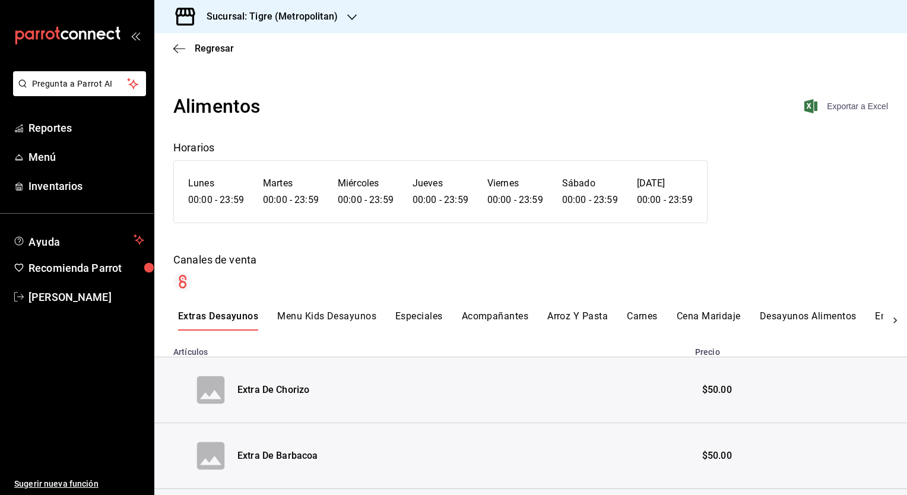
click at [827, 103] on span "Exportar a Excel" at bounding box center [847, 106] width 81 height 14
click at [212, 49] on span "Regresar" at bounding box center [214, 48] width 39 height 11
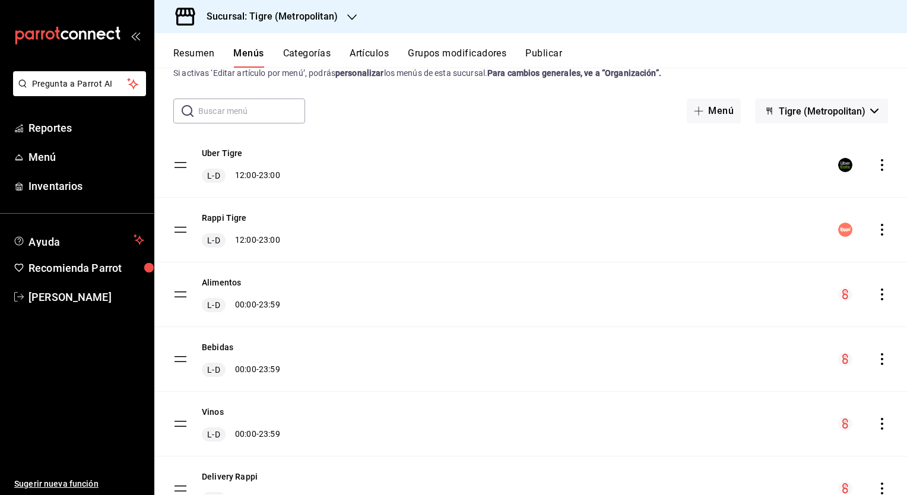
scroll to position [52, 0]
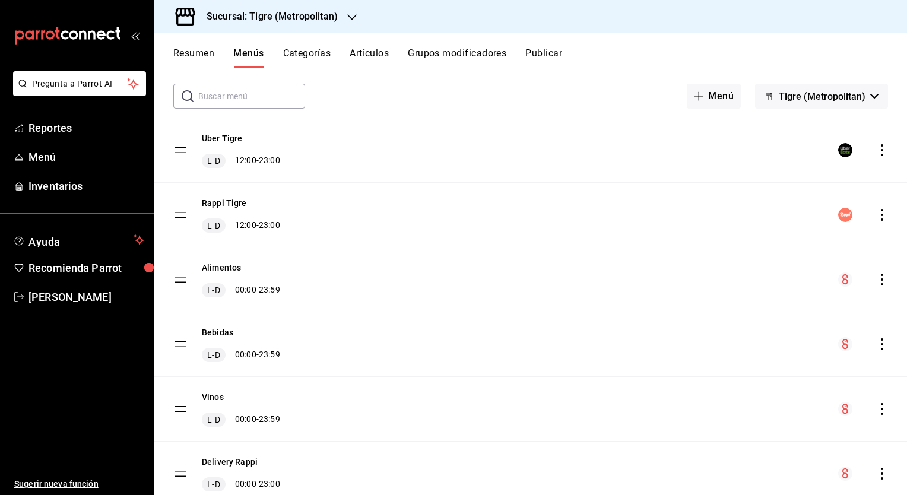
click at [878, 342] on icon "actions" at bounding box center [882, 344] width 12 height 12
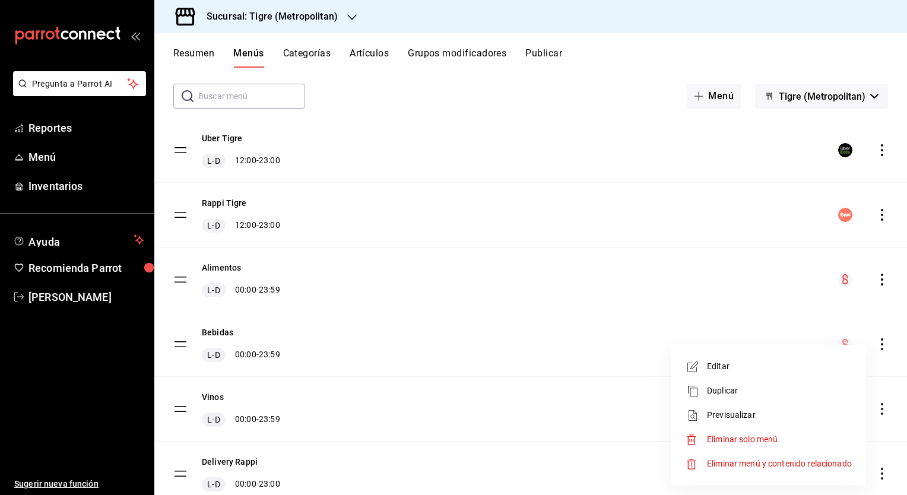
click at [724, 411] on span "Previsualizar" at bounding box center [779, 415] width 145 height 12
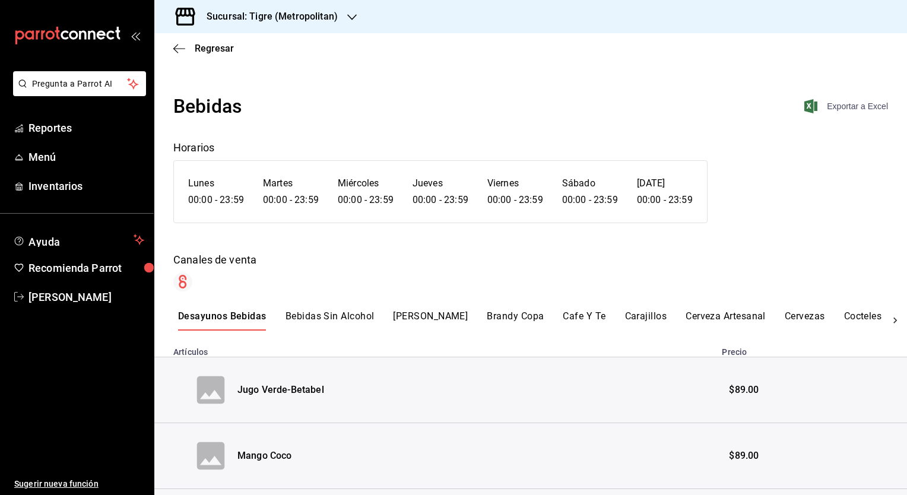
click at [842, 106] on span "Exportar a Excel" at bounding box center [847, 106] width 81 height 14
click at [205, 50] on span "Regresar" at bounding box center [214, 48] width 39 height 11
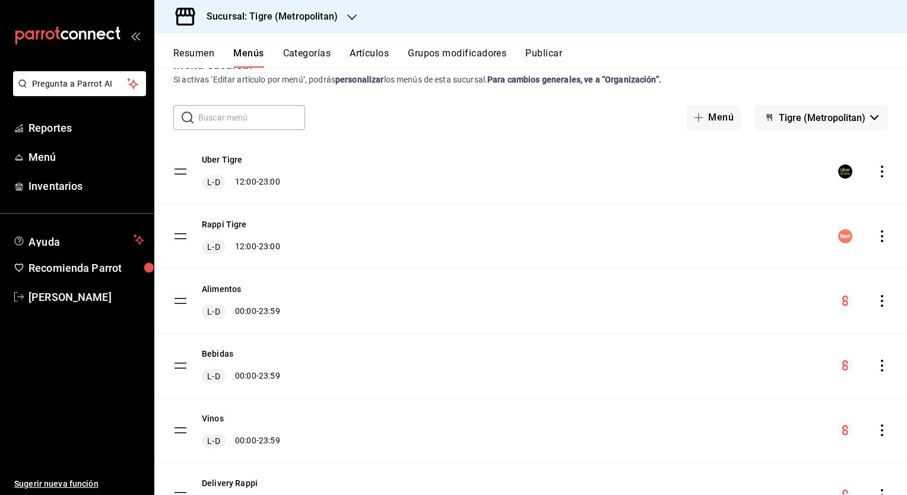
scroll to position [31, 0]
click at [876, 431] on icon "actions" at bounding box center [882, 431] width 12 height 12
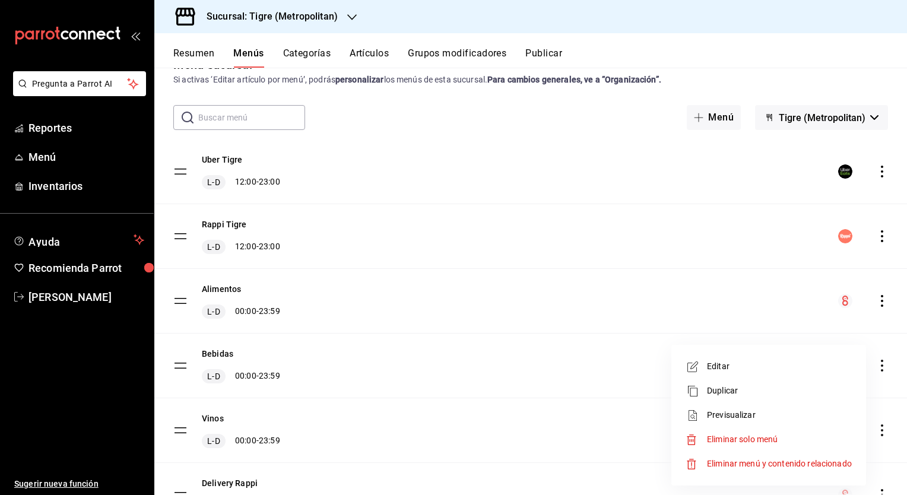
click at [761, 413] on span "Previsualizar" at bounding box center [779, 415] width 145 height 12
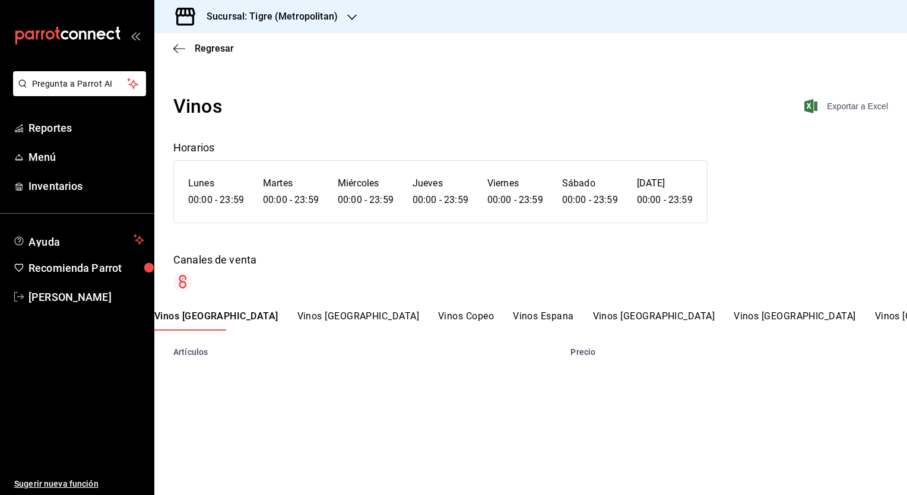
click at [835, 107] on span "Exportar a Excel" at bounding box center [847, 106] width 81 height 14
